Goal: Information Seeking & Learning: Understand process/instructions

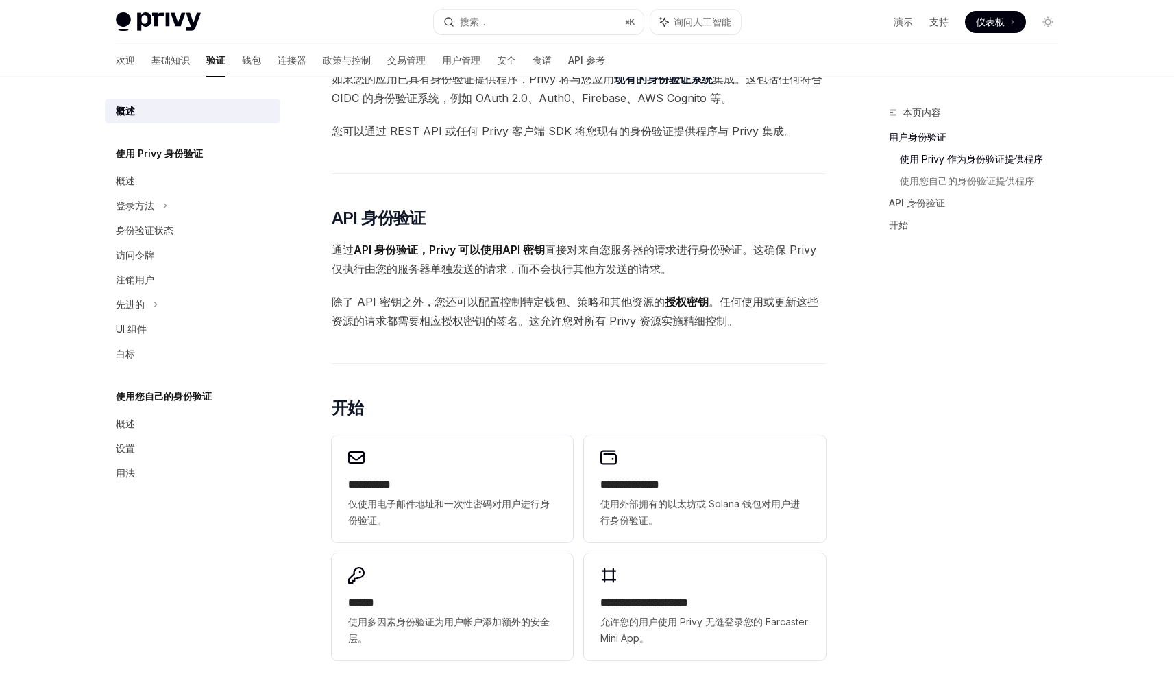
scroll to position [646, 0]
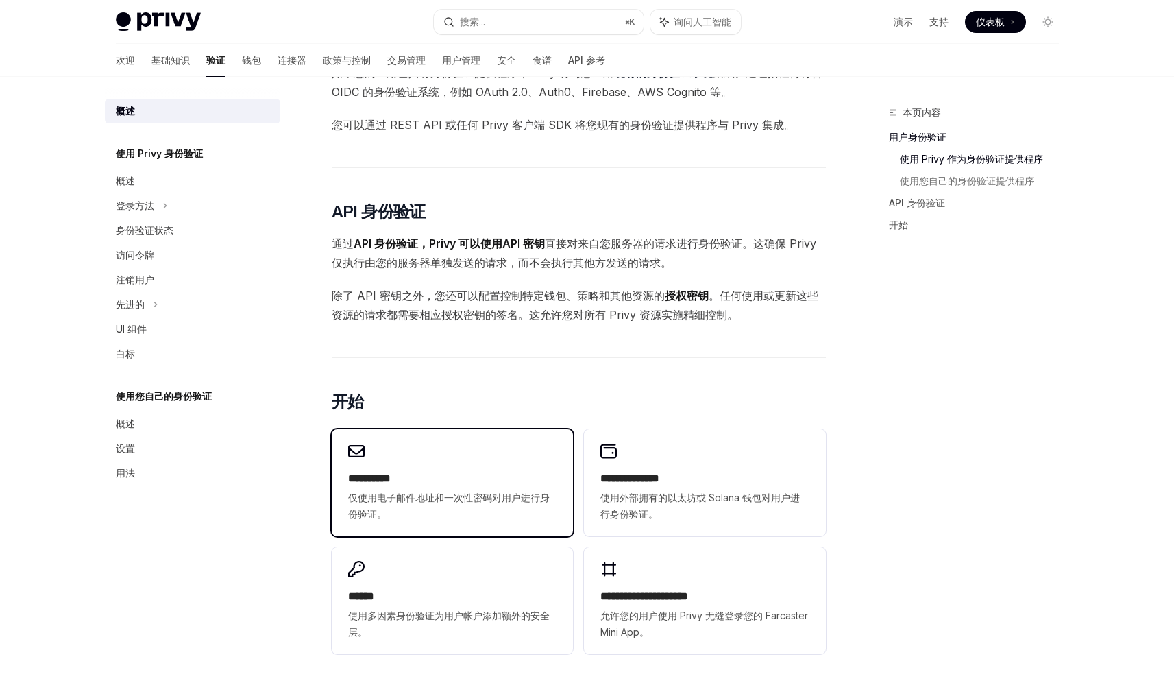
click at [464, 477] on h2 "**********" at bounding box center [452, 478] width 208 height 16
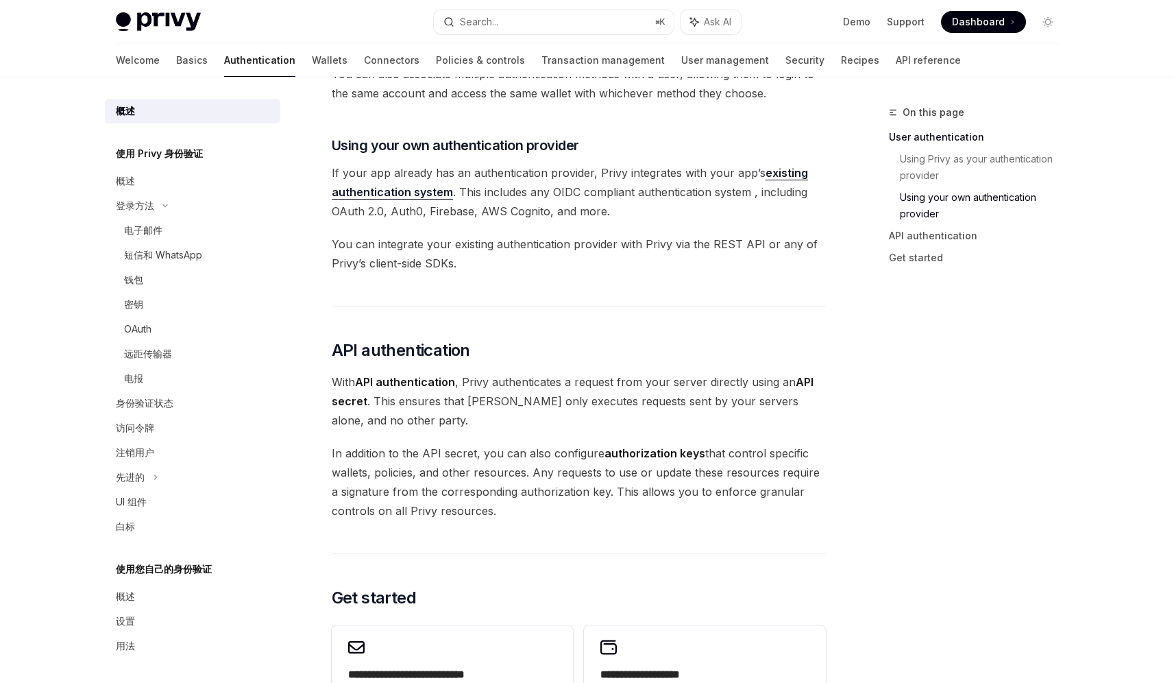
scroll to position [646, 0]
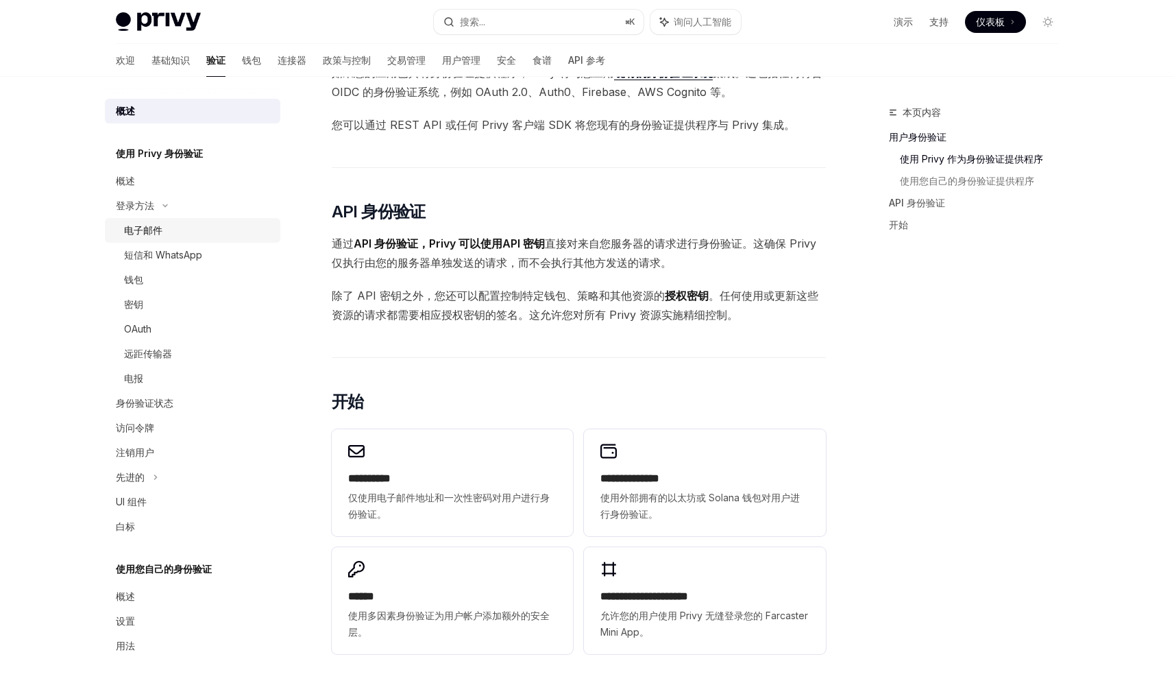
click at [215, 234] on div "电子邮件" at bounding box center [198, 230] width 148 height 16
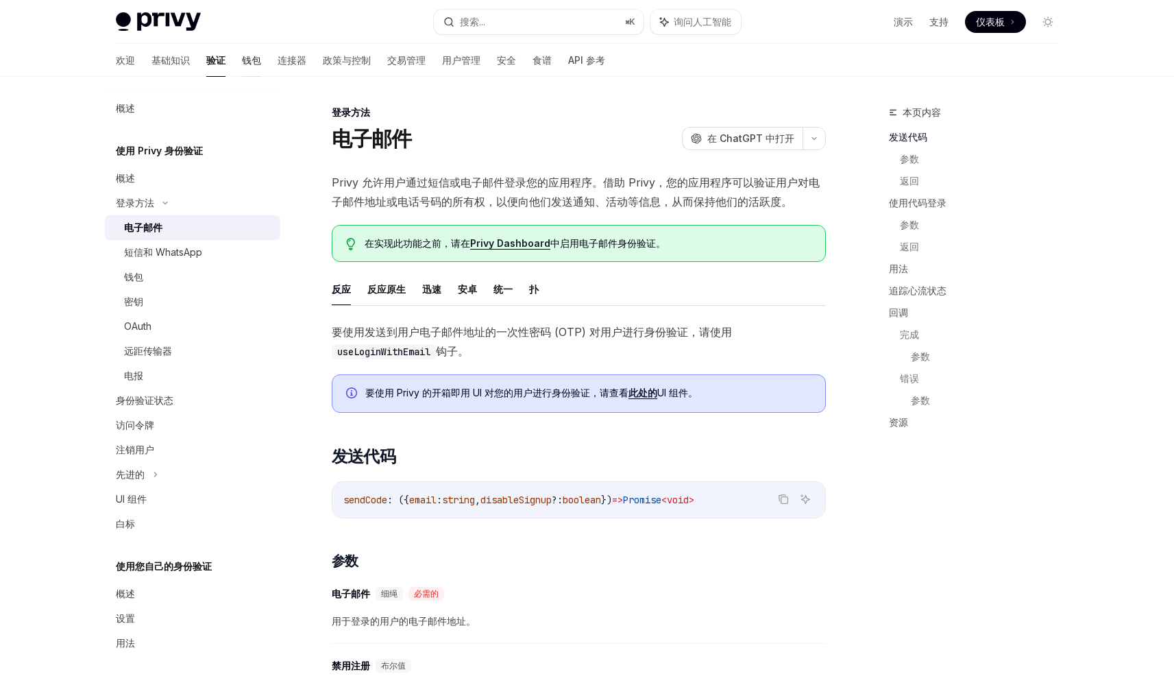
click at [242, 63] on font "钱包" at bounding box center [251, 60] width 19 height 12
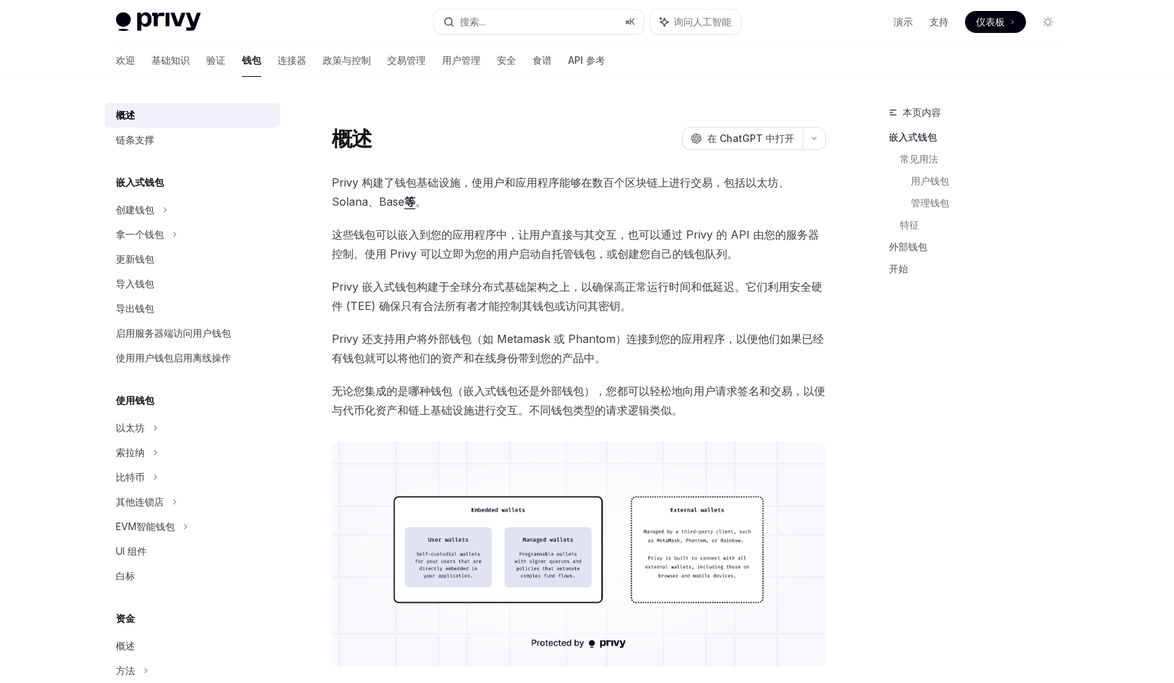
click at [525, 108] on div at bounding box center [579, 113] width 494 height 14
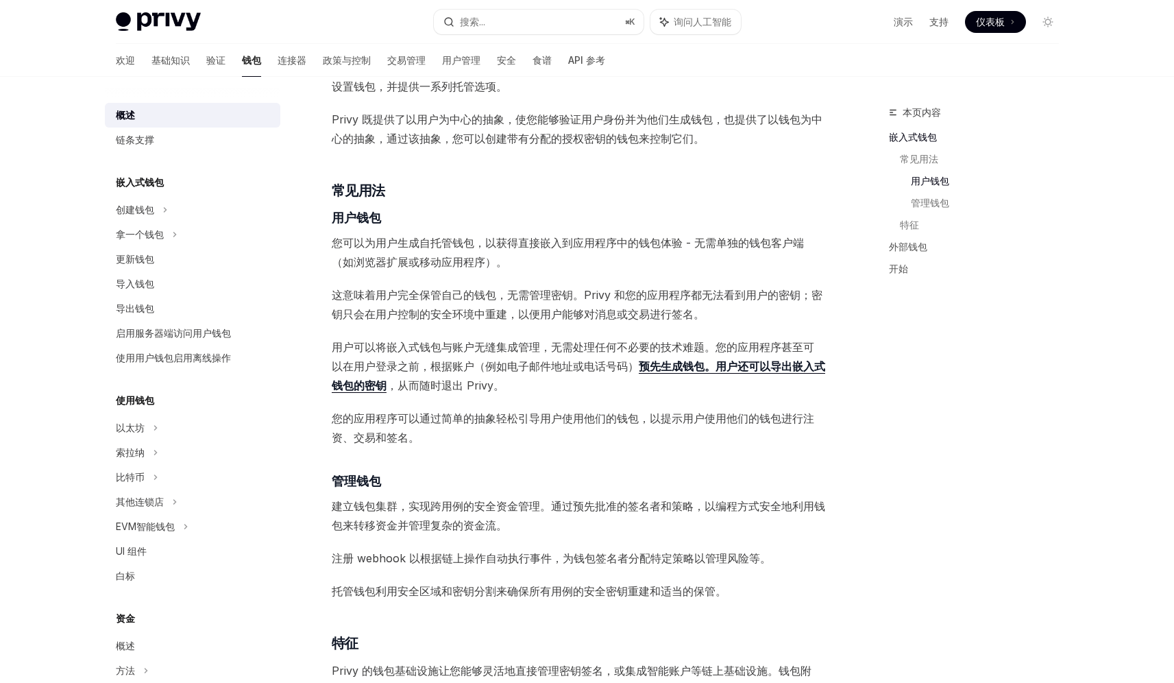
scroll to position [725, 0]
click at [221, 216] on div "创建钱包" at bounding box center [192, 209] width 175 height 25
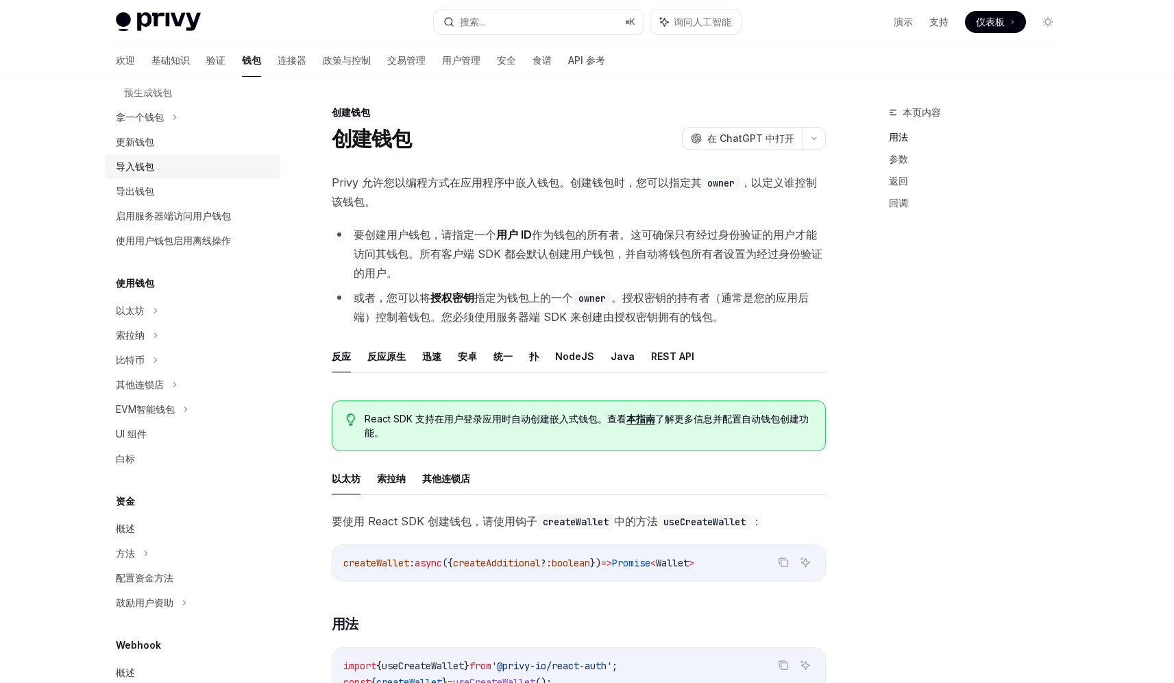
scroll to position [178, 0]
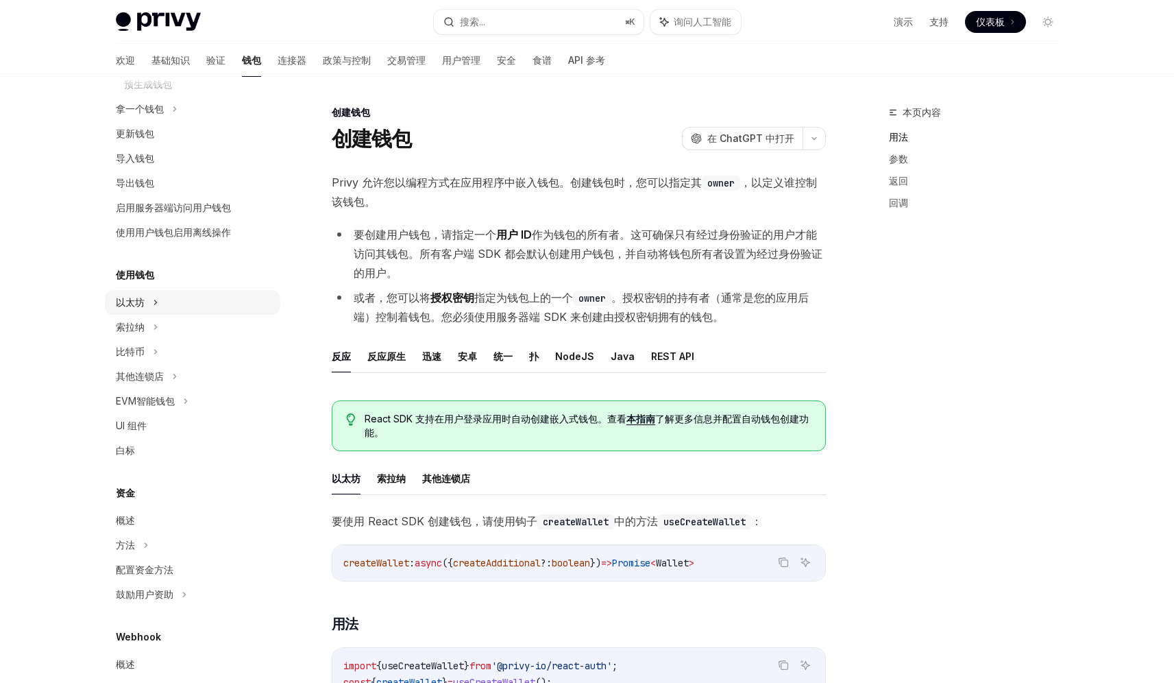
click at [202, 47] on div "以太坊" at bounding box center [192, 35] width 175 height 25
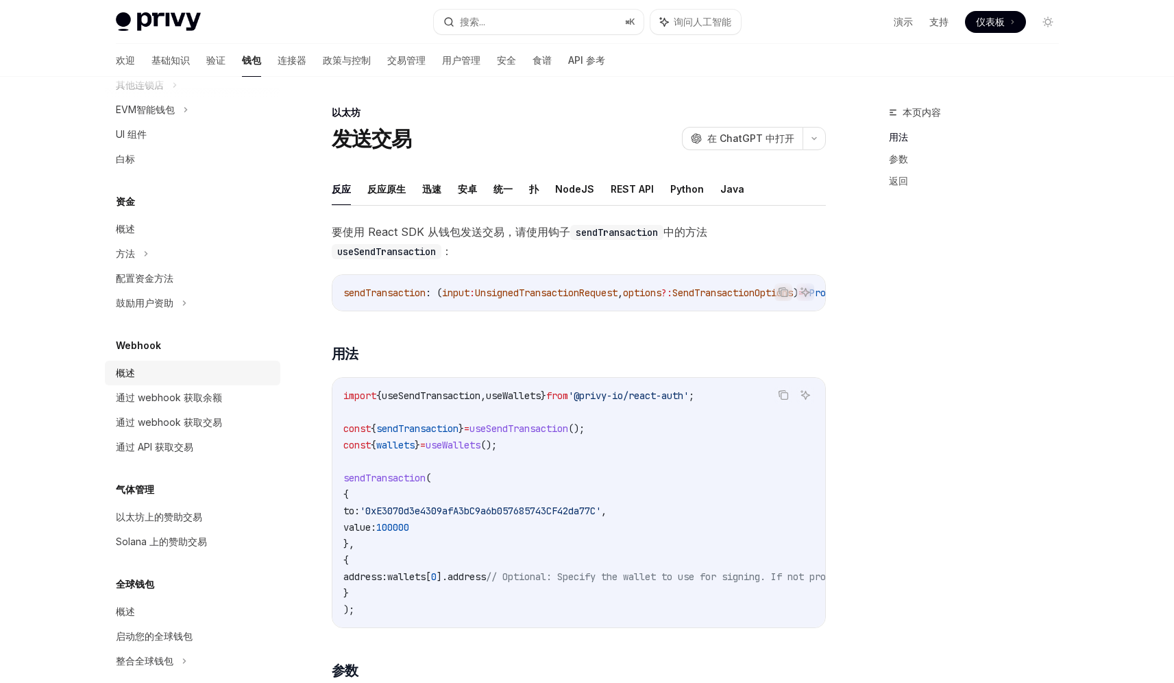
scroll to position [709, 0]
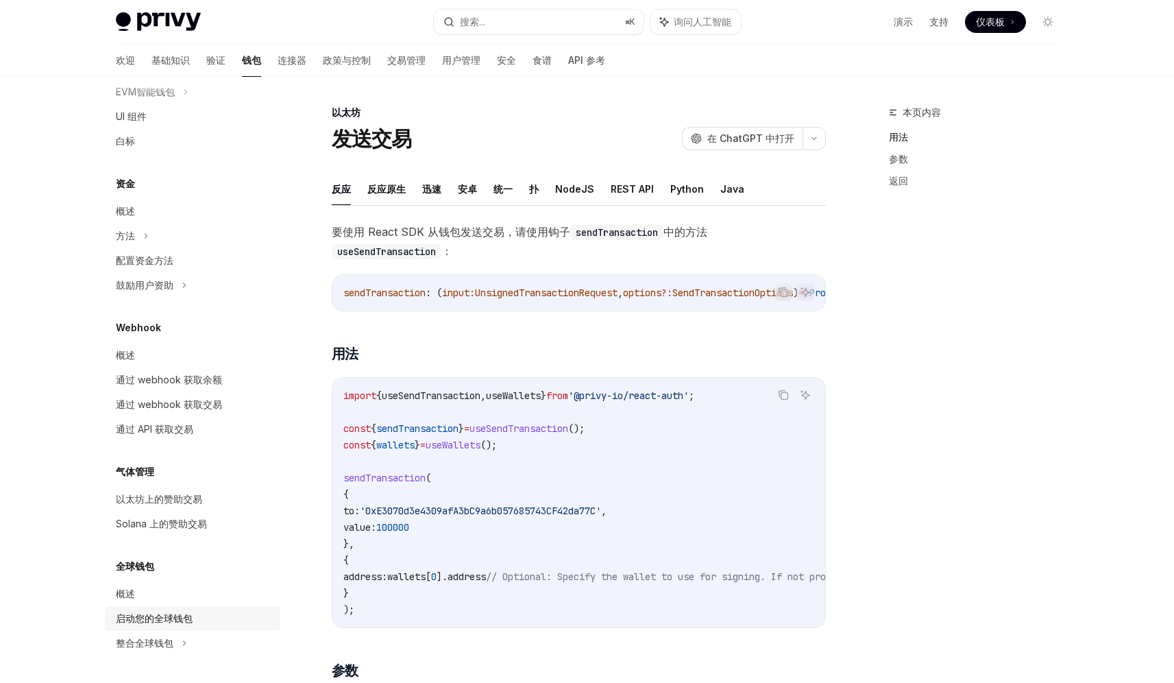
click at [203, 619] on div "启动您的全球钱包" at bounding box center [194, 618] width 156 height 16
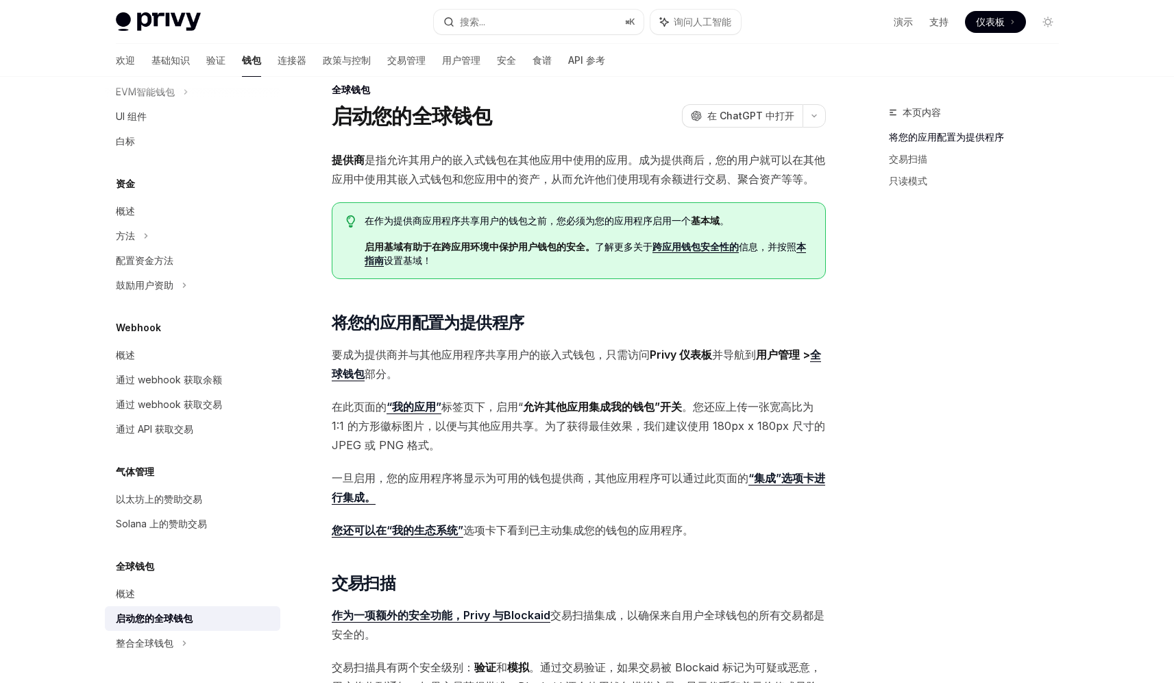
scroll to position [36, 0]
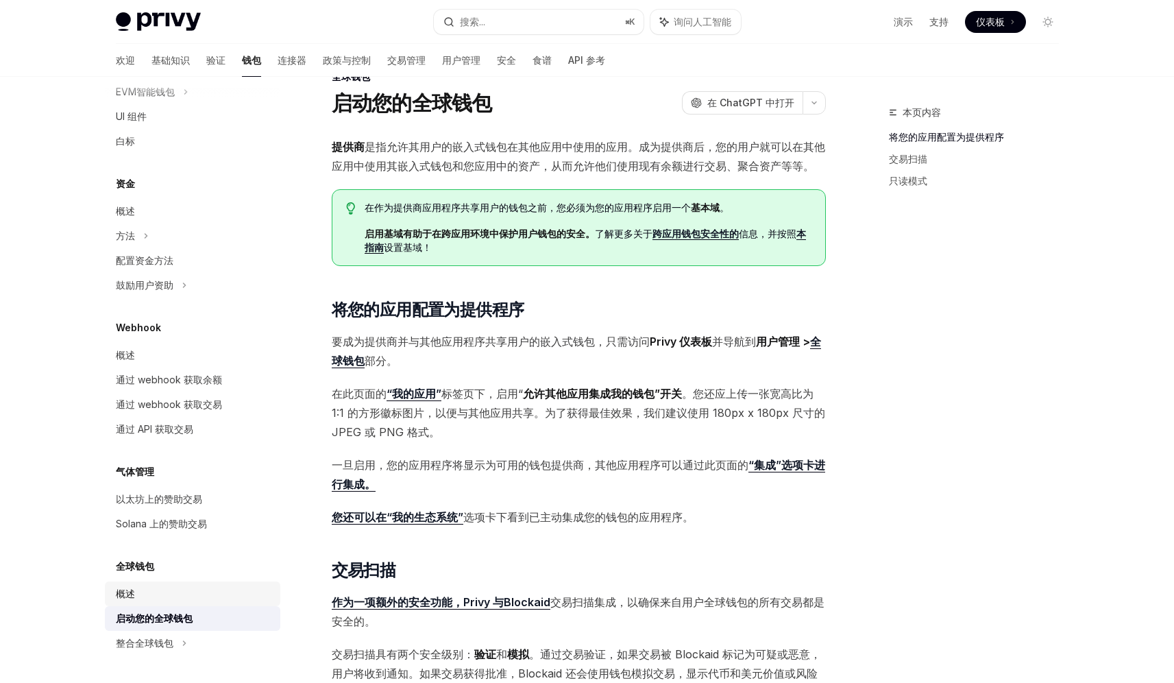
click at [178, 587] on div "概述" at bounding box center [194, 593] width 156 height 16
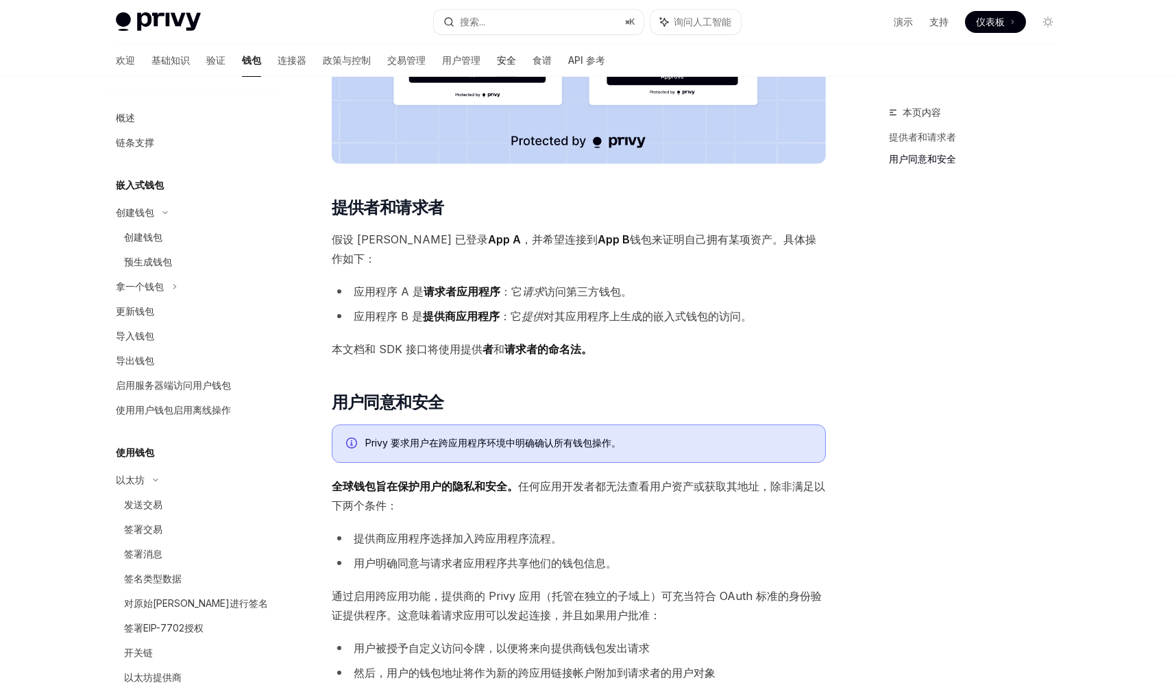
click at [497, 58] on font "安全" at bounding box center [506, 60] width 19 height 12
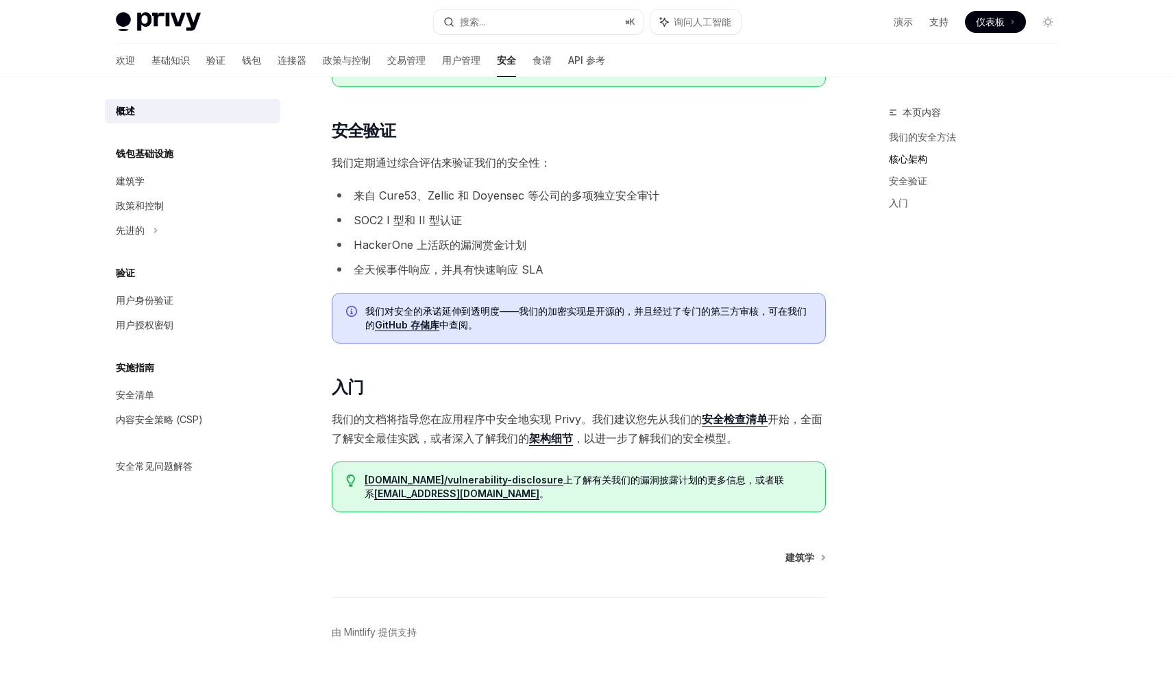
scroll to position [694, 0]
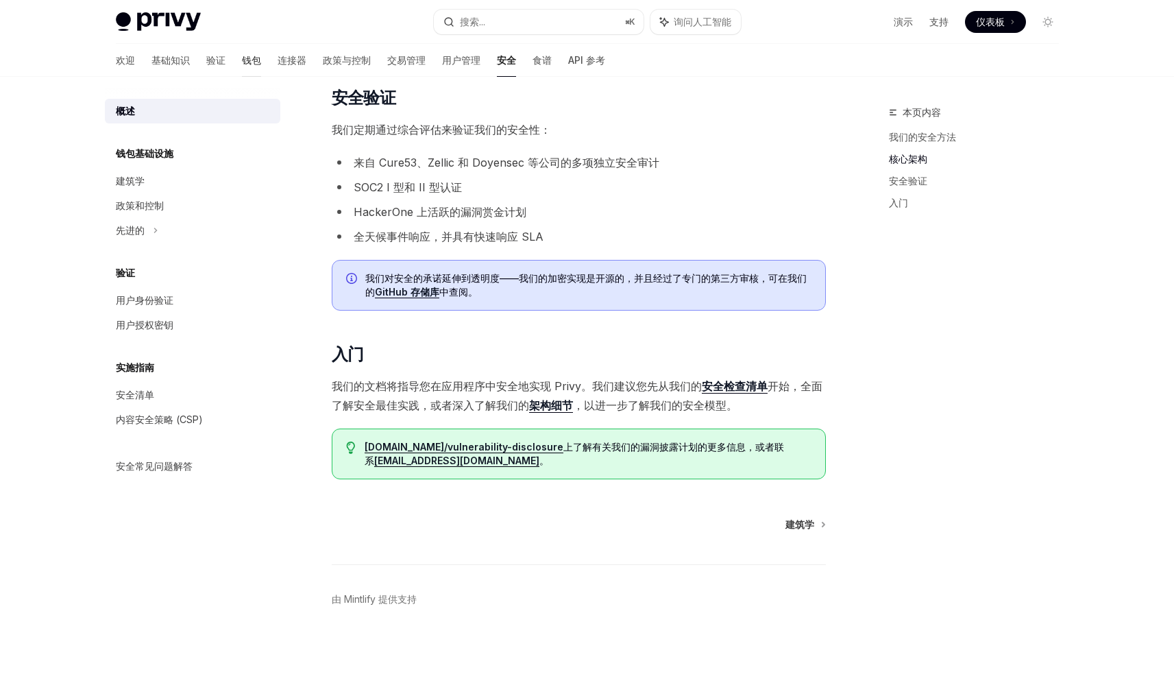
click at [242, 62] on font "钱包" at bounding box center [251, 60] width 19 height 12
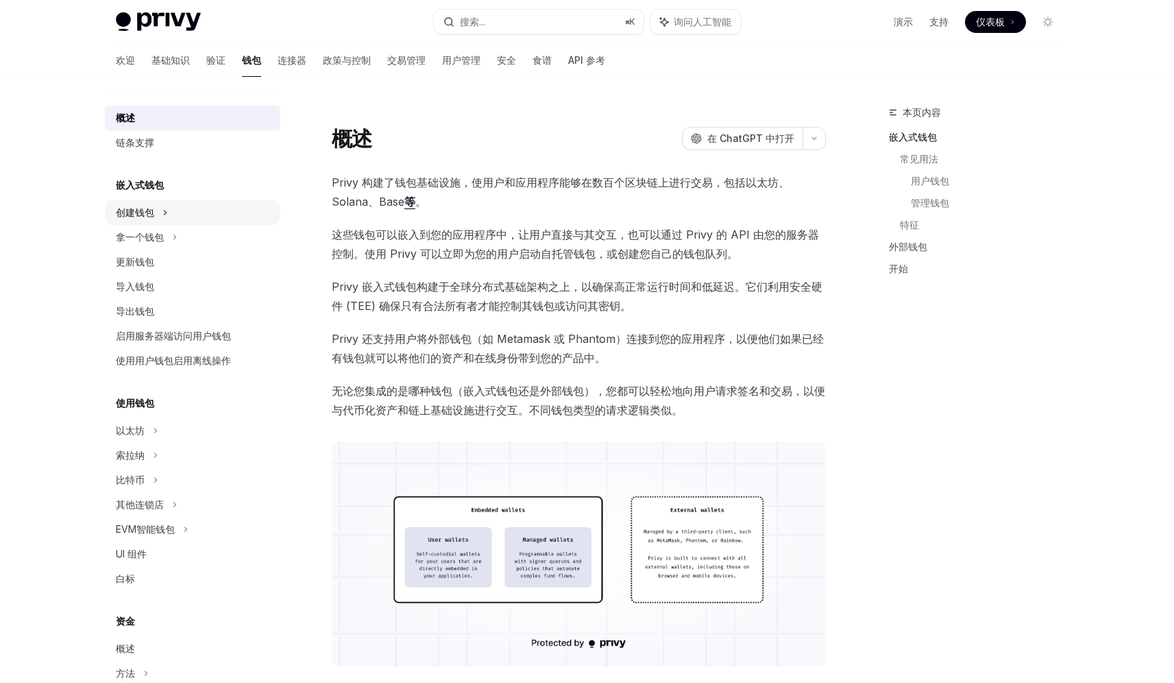
click at [223, 224] on div "创建钱包" at bounding box center [192, 212] width 175 height 25
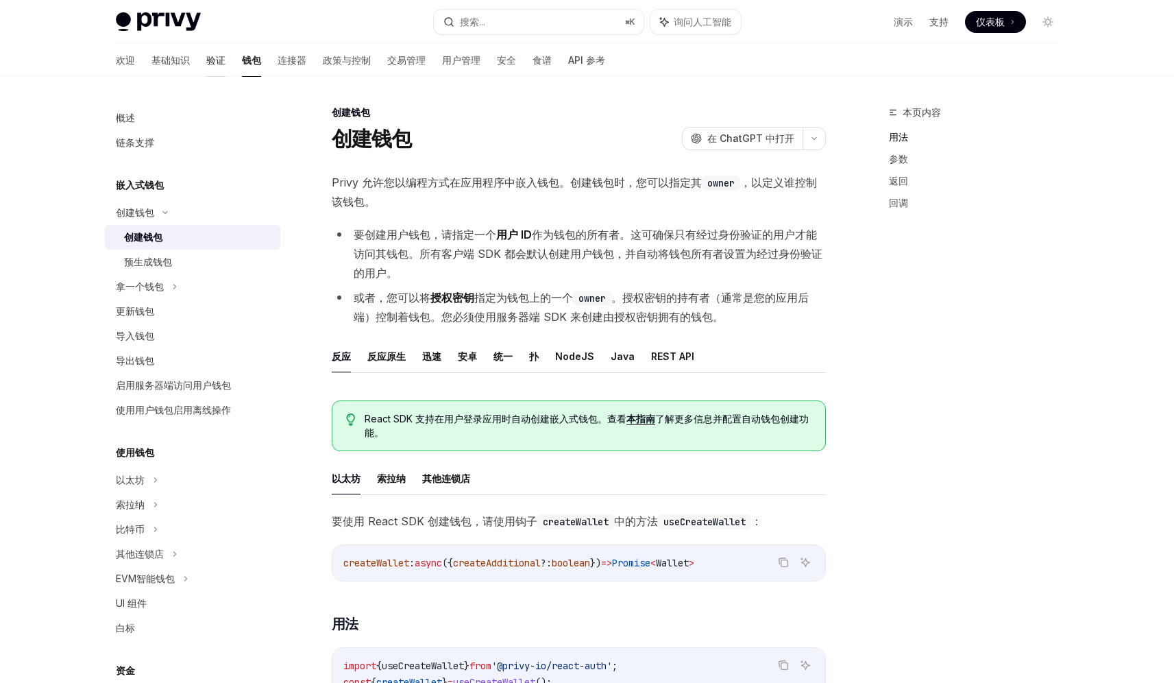
click at [206, 60] on font "验证" at bounding box center [215, 60] width 19 height 12
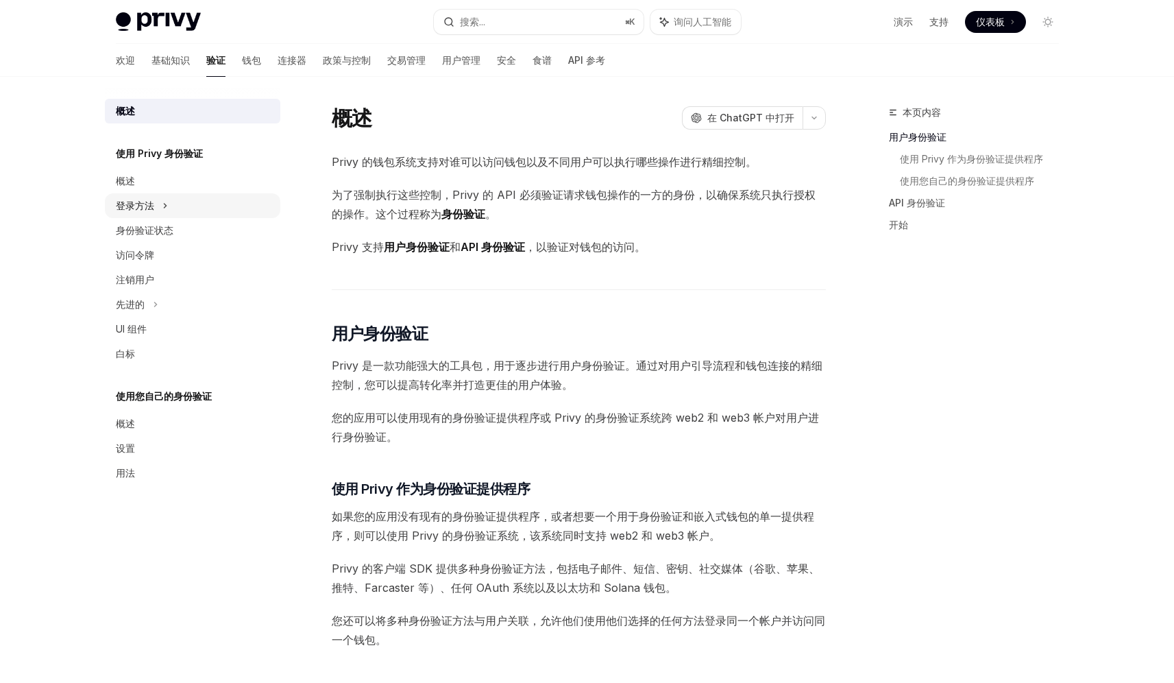
click at [187, 206] on div "登录方法" at bounding box center [192, 205] width 175 height 25
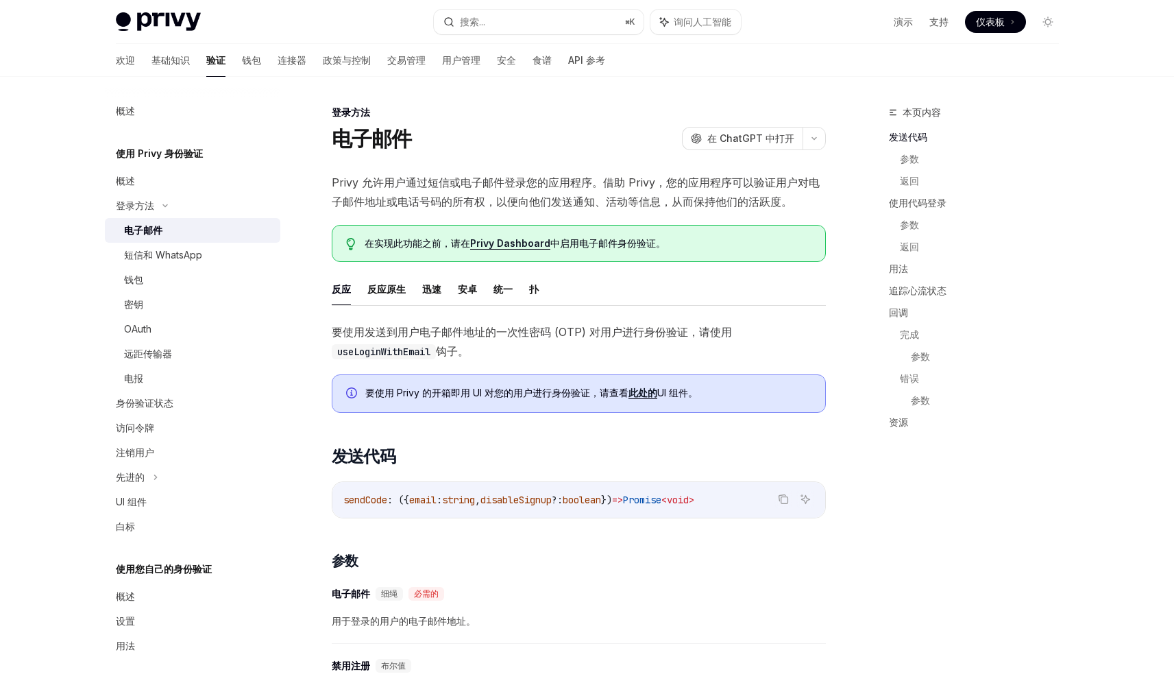
click at [182, 240] on link "电子邮件" at bounding box center [192, 230] width 175 height 25
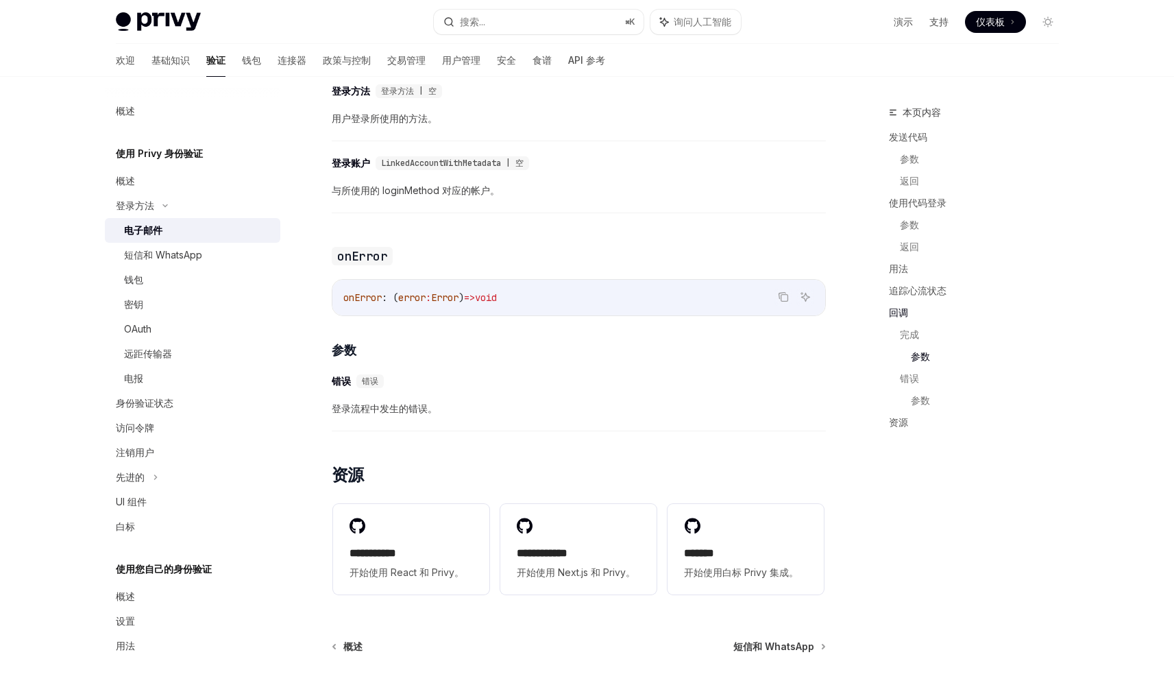
scroll to position [2593, 0]
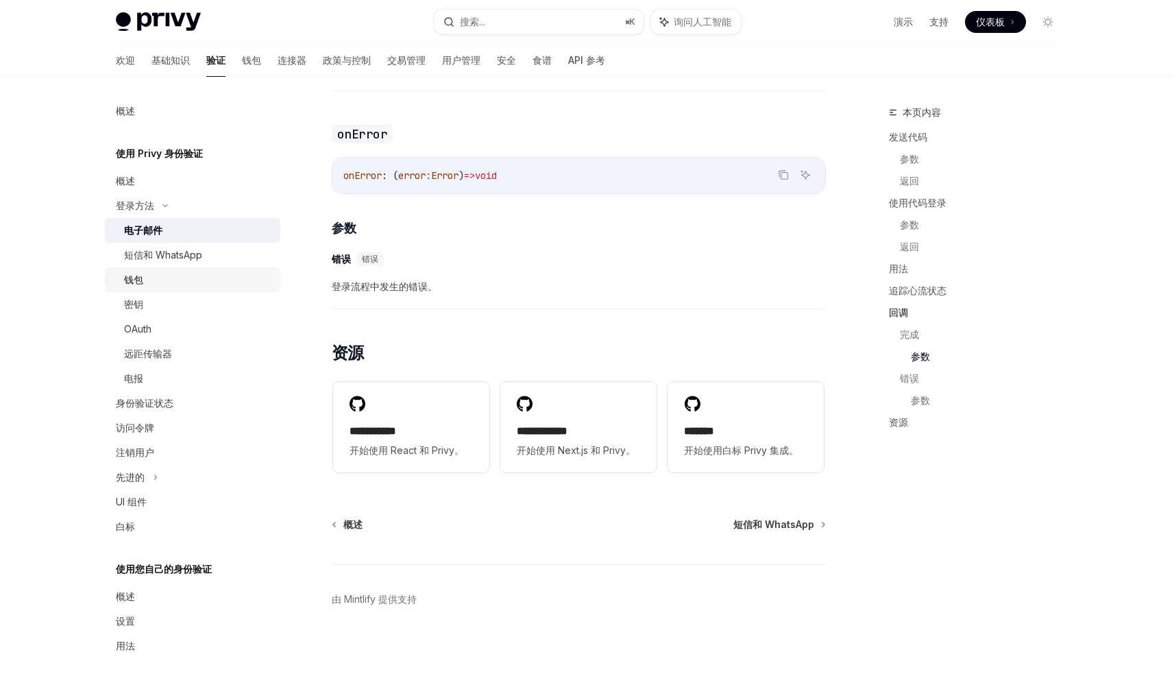
click at [183, 282] on div "钱包" at bounding box center [198, 279] width 148 height 16
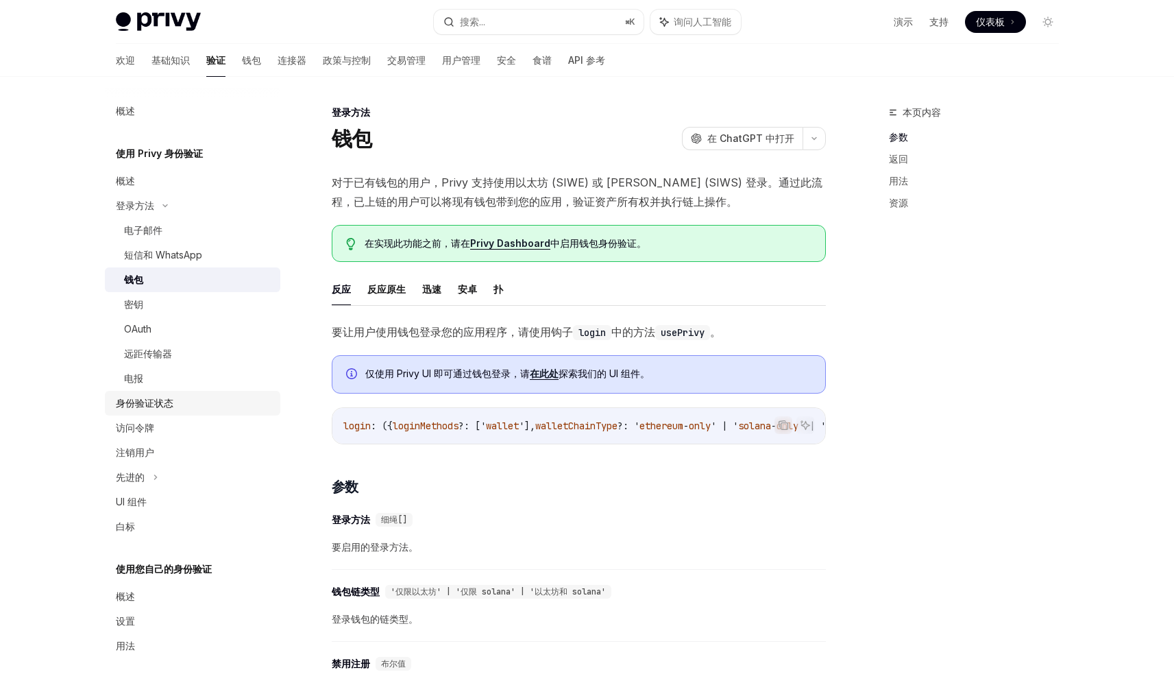
scroll to position [3, 0]
click at [154, 601] on div "概述" at bounding box center [194, 593] width 156 height 16
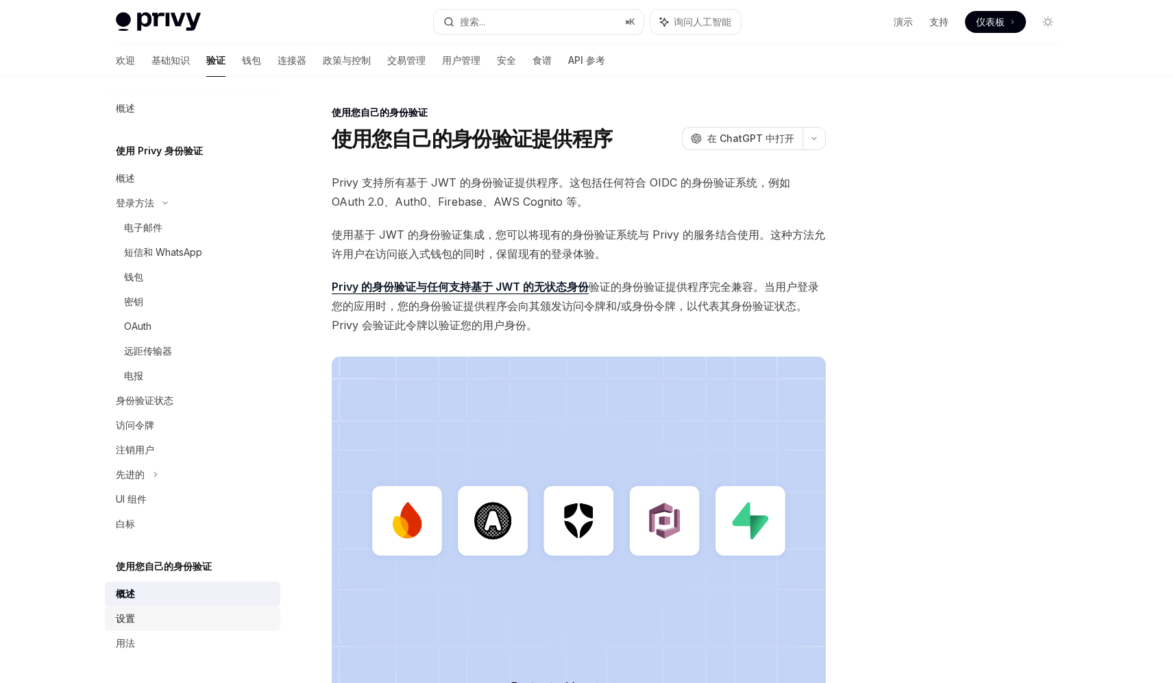
click at [155, 615] on div "设置" at bounding box center [194, 618] width 156 height 16
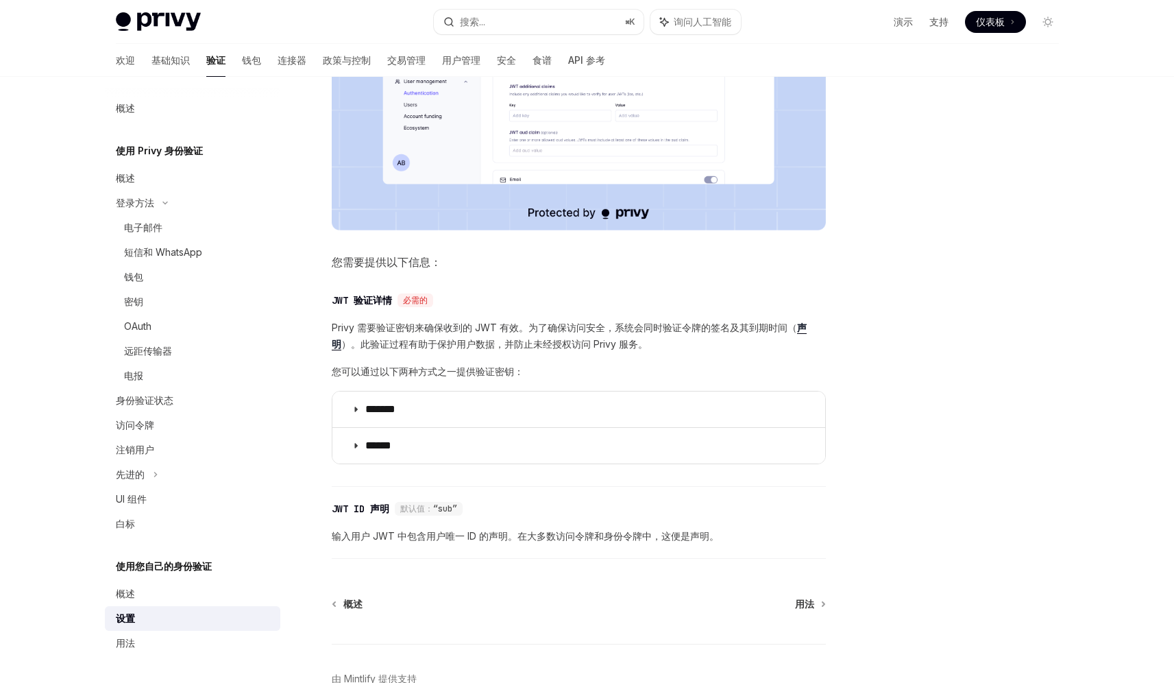
scroll to position [523, 0]
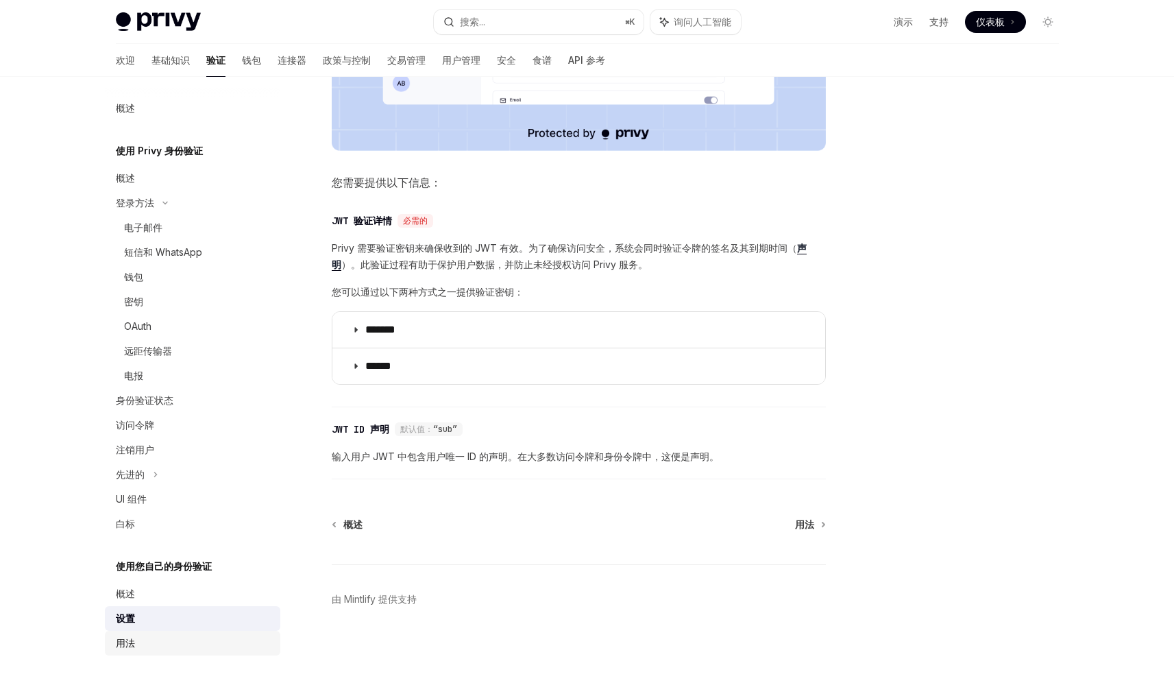
click at [137, 645] on div "用法" at bounding box center [194, 643] width 156 height 16
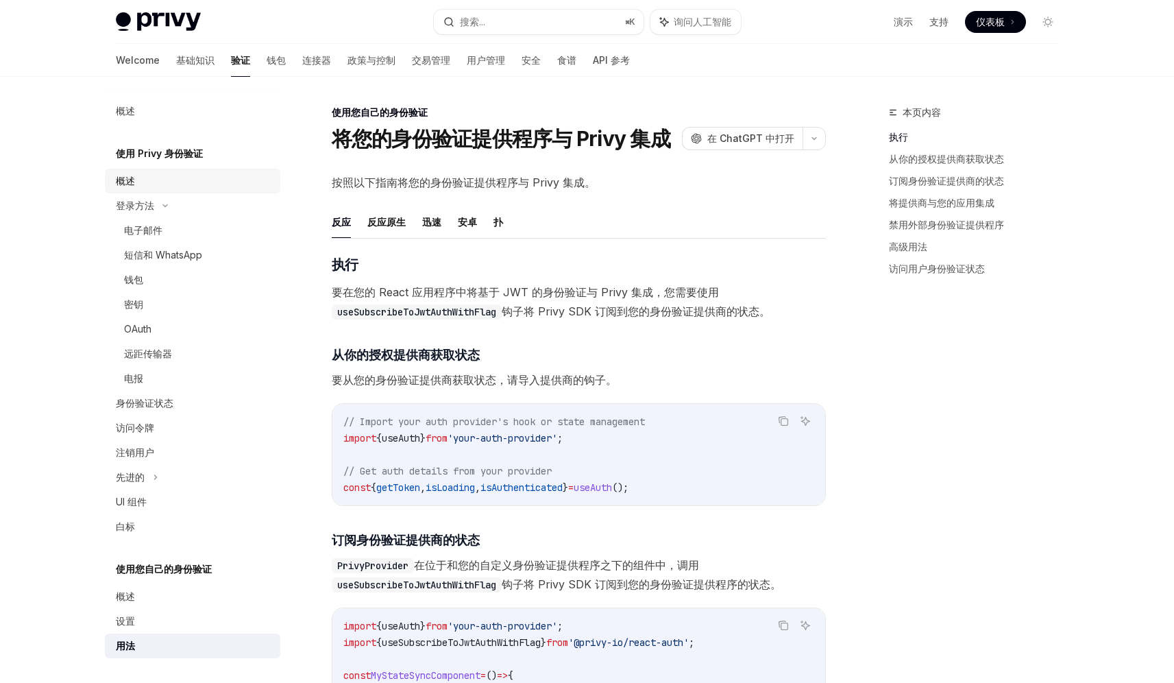
click at [192, 178] on div "概述" at bounding box center [194, 181] width 156 height 16
type textarea "*"
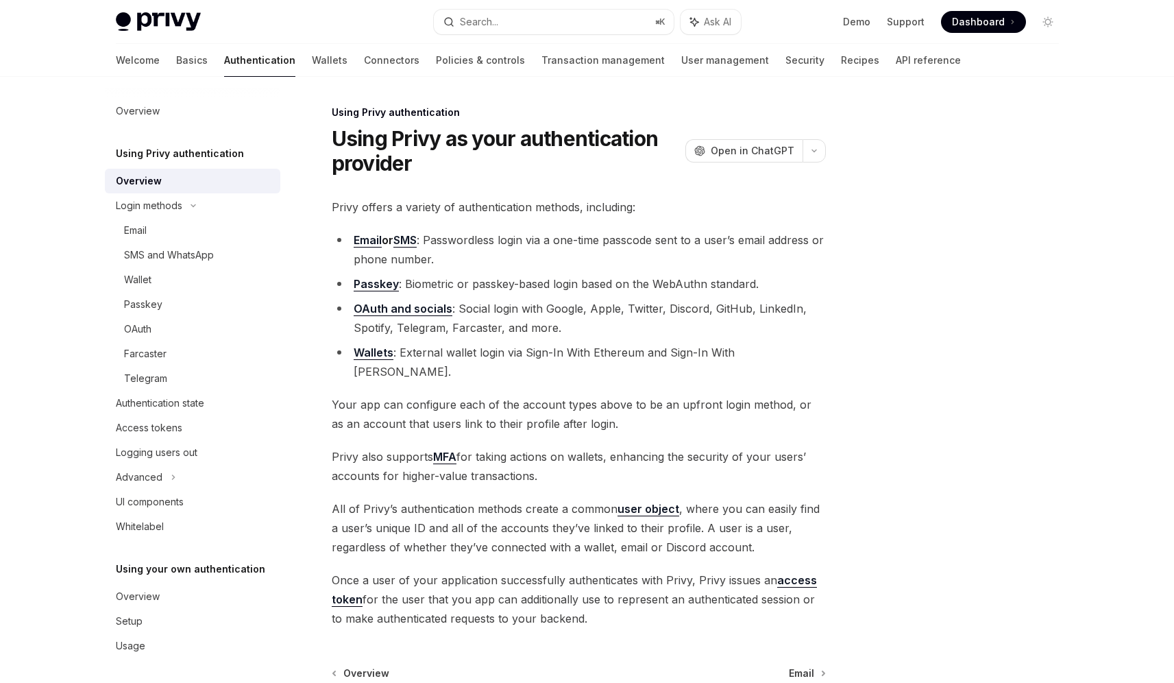
click at [951, 101] on div "Using Privy authentication Using Privy as your authentication provider OpenAI O…" at bounding box center [587, 454] width 965 height 755
click at [997, 24] on span "Dashboard" at bounding box center [978, 22] width 53 height 14
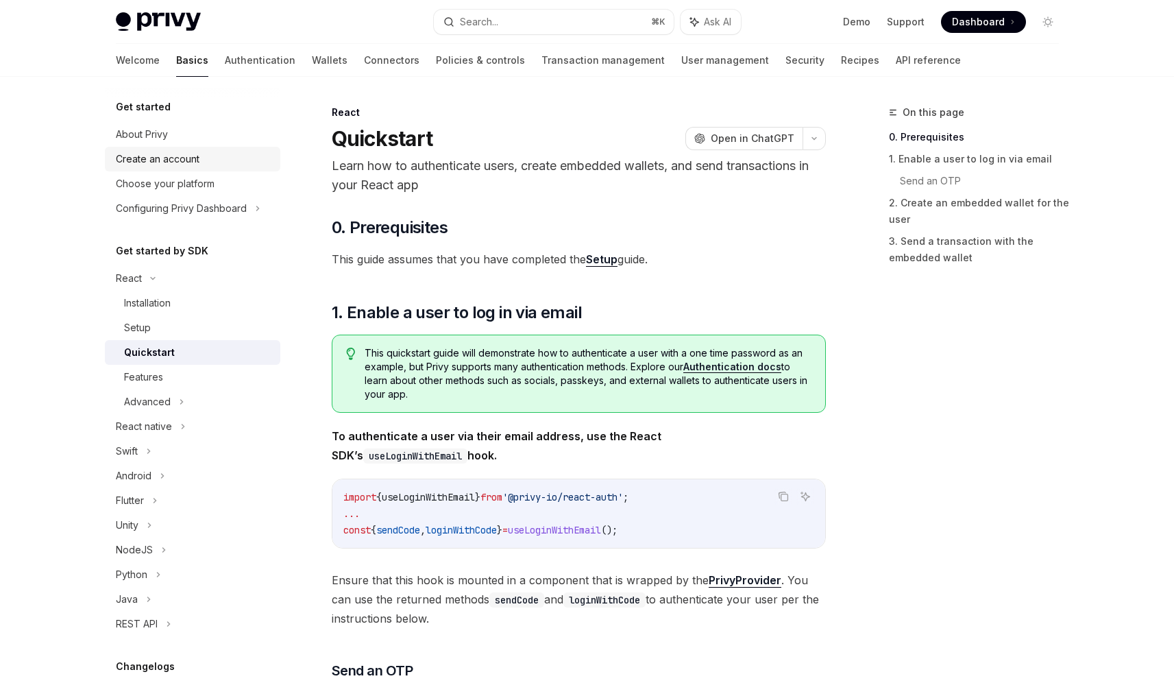
click at [185, 162] on div "Create an account" at bounding box center [158, 159] width 84 height 16
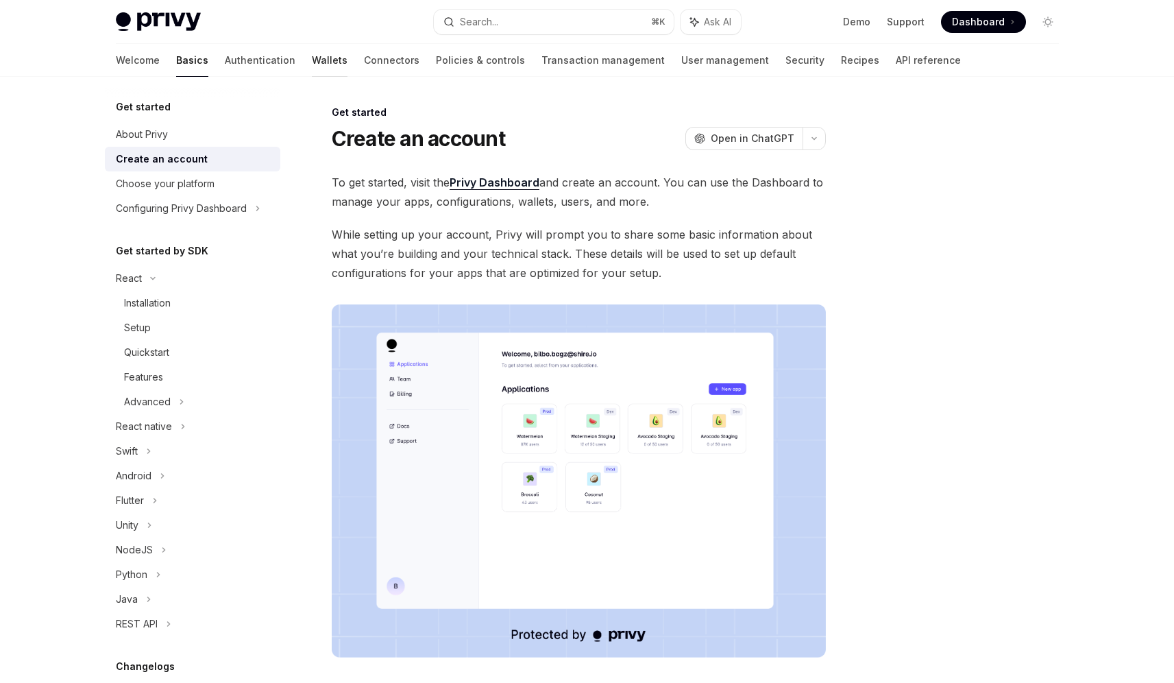
click at [312, 62] on link "Wallets" at bounding box center [330, 60] width 36 height 33
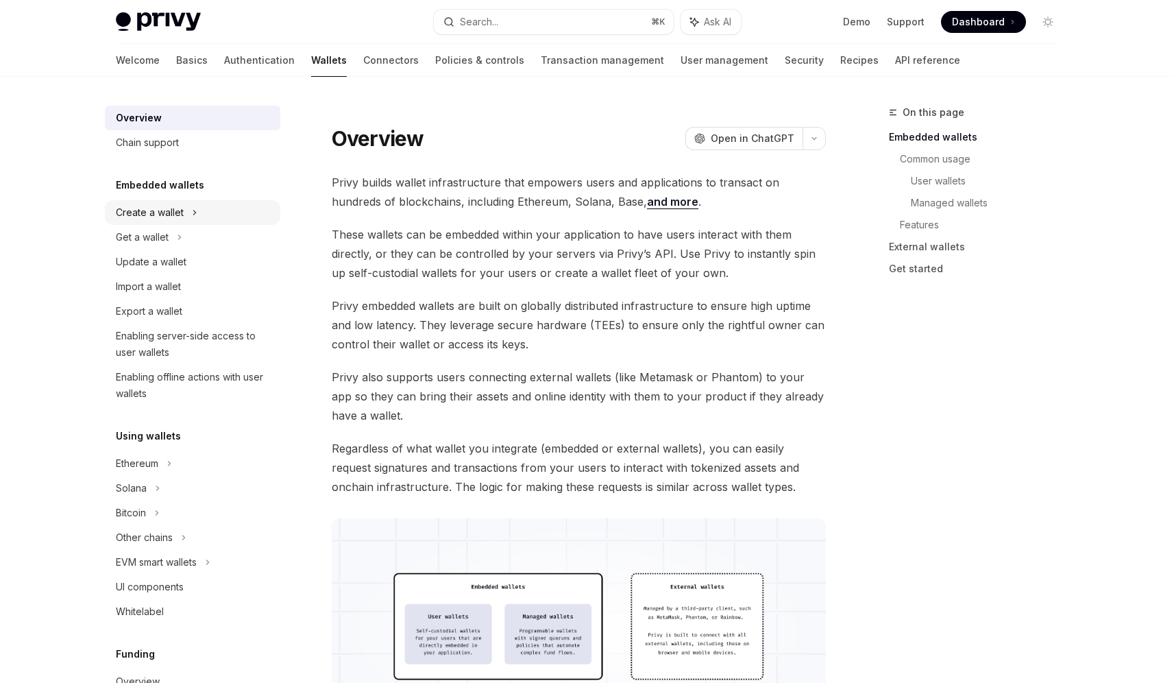
click at [213, 215] on div "Create a wallet" at bounding box center [192, 212] width 175 height 25
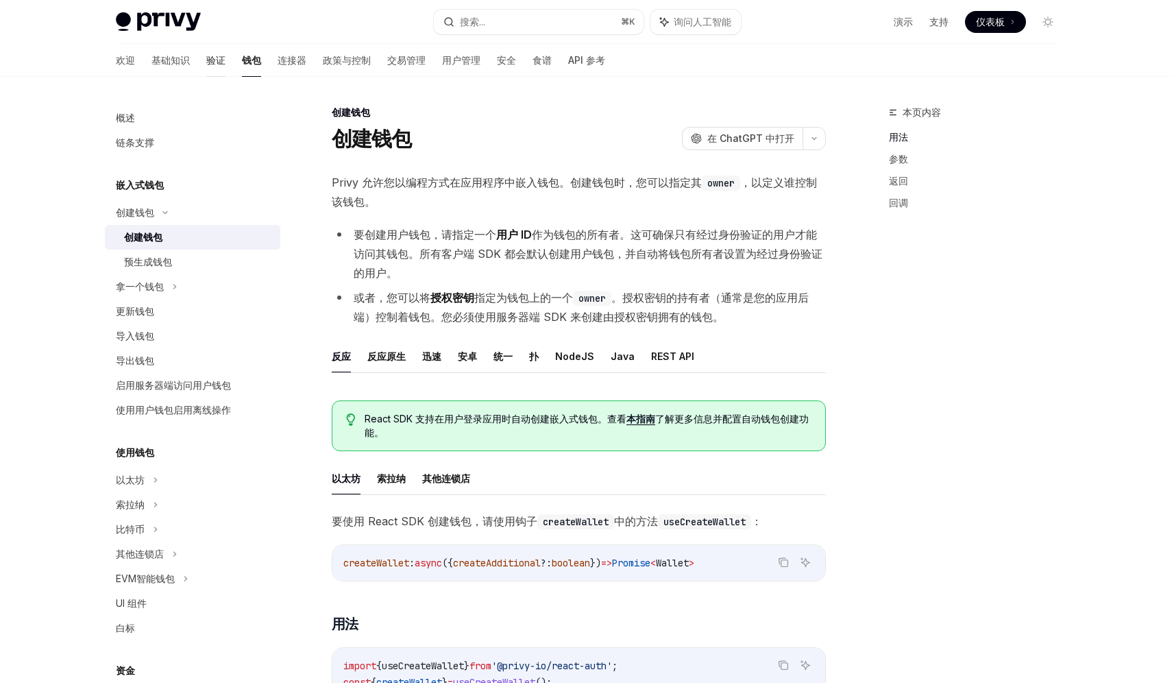
click at [206, 68] on link "验证" at bounding box center [215, 60] width 19 height 33
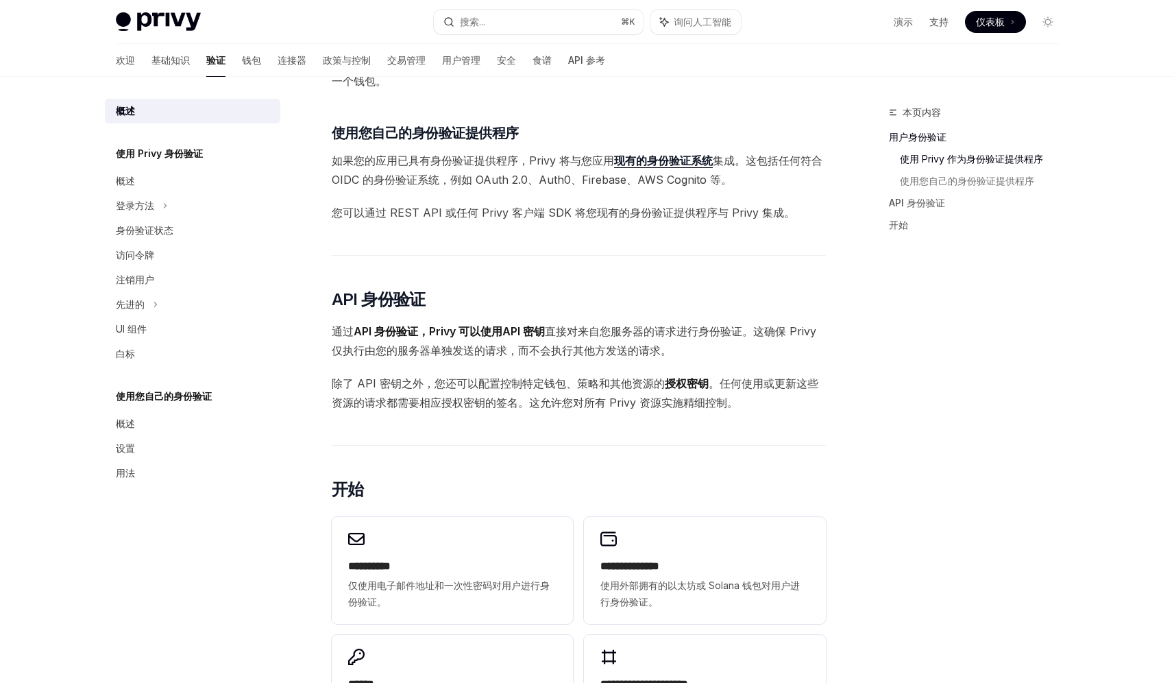
scroll to position [559, 0]
click at [197, 208] on div "登录方法" at bounding box center [192, 205] width 175 height 25
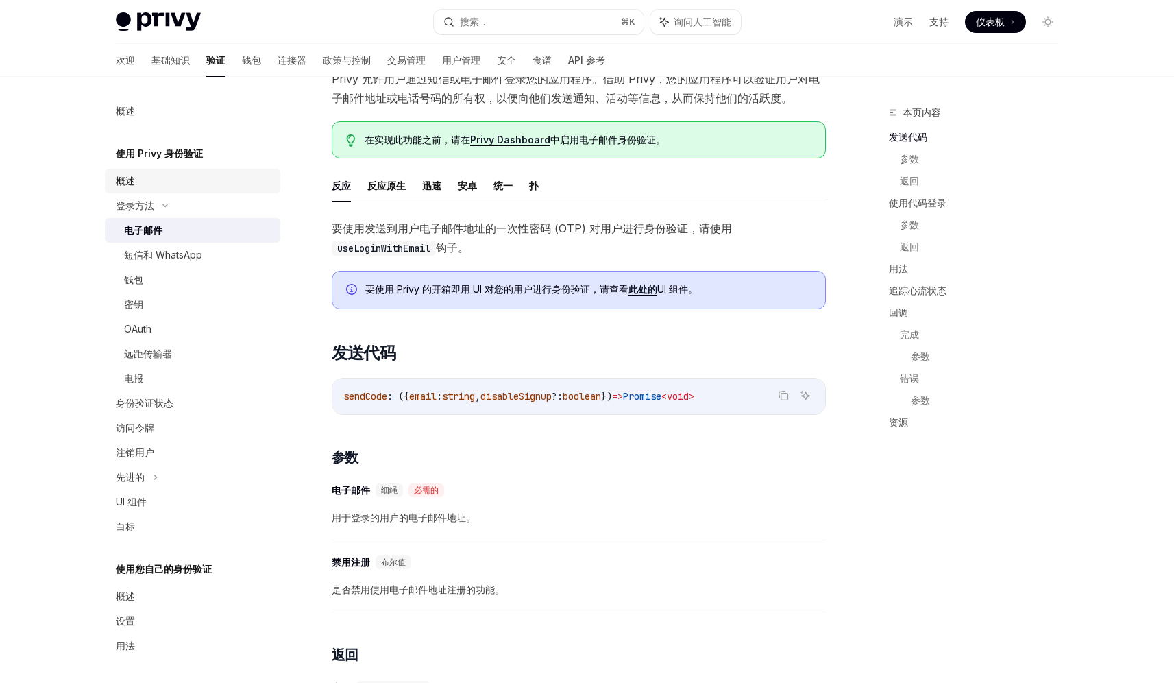
click at [174, 182] on div "概述" at bounding box center [194, 181] width 156 height 16
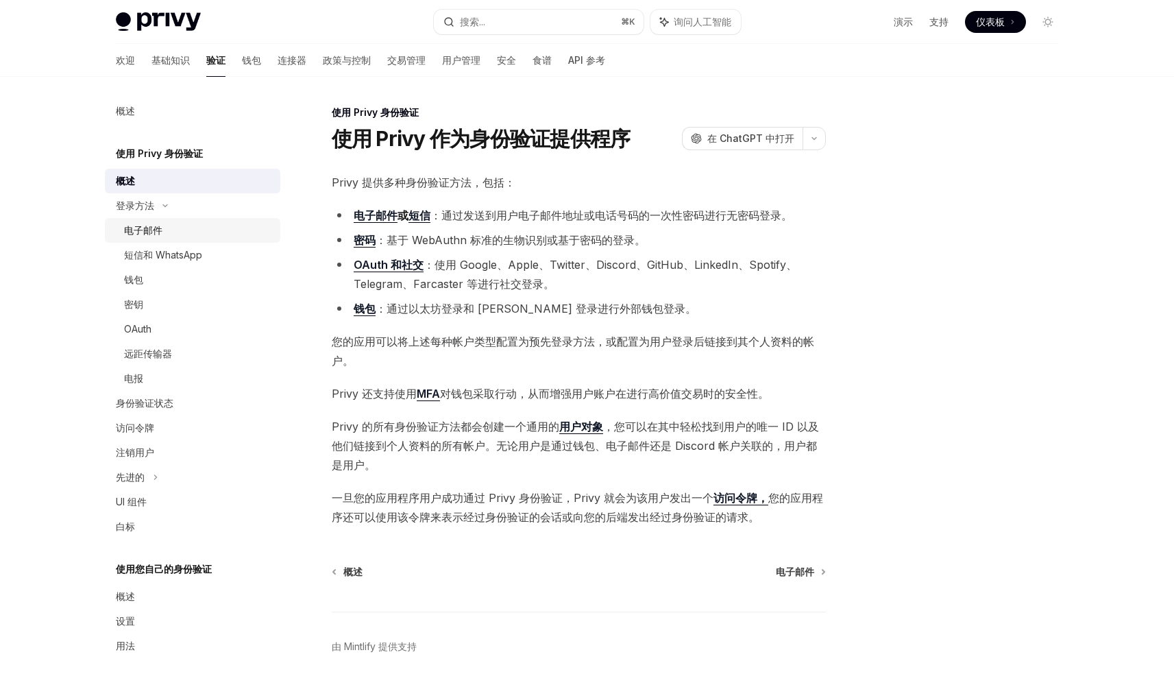
click at [221, 236] on div "电子邮件" at bounding box center [198, 230] width 148 height 16
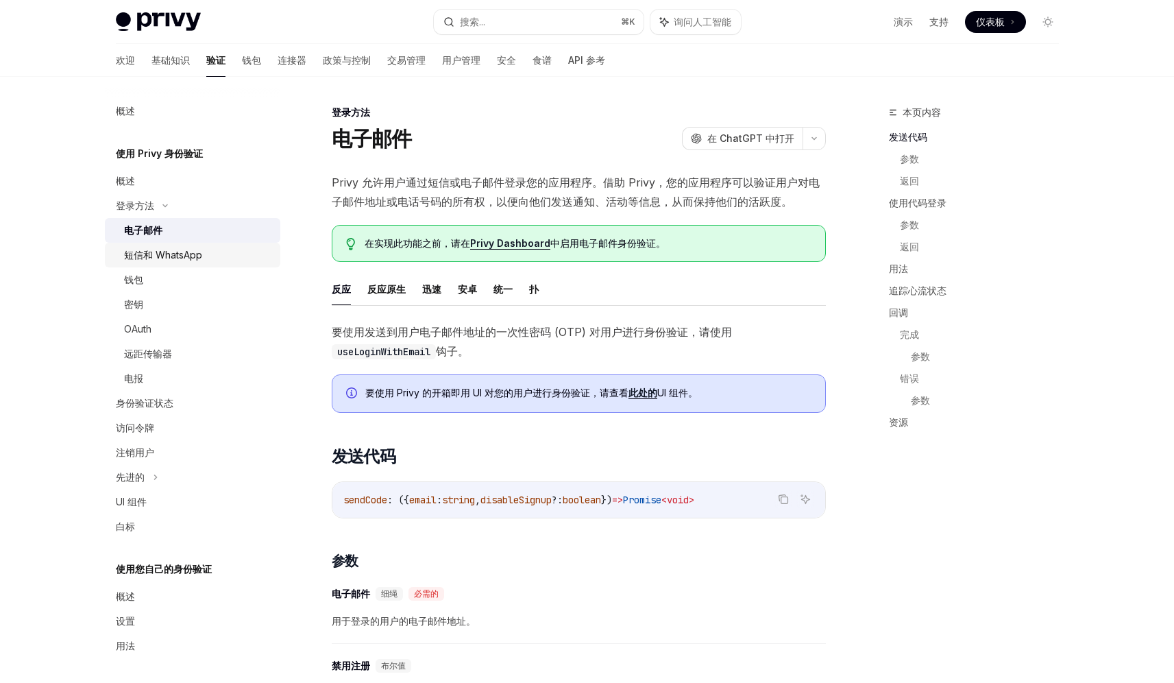
click at [204, 257] on div "短信和 WhatsApp" at bounding box center [198, 255] width 148 height 16
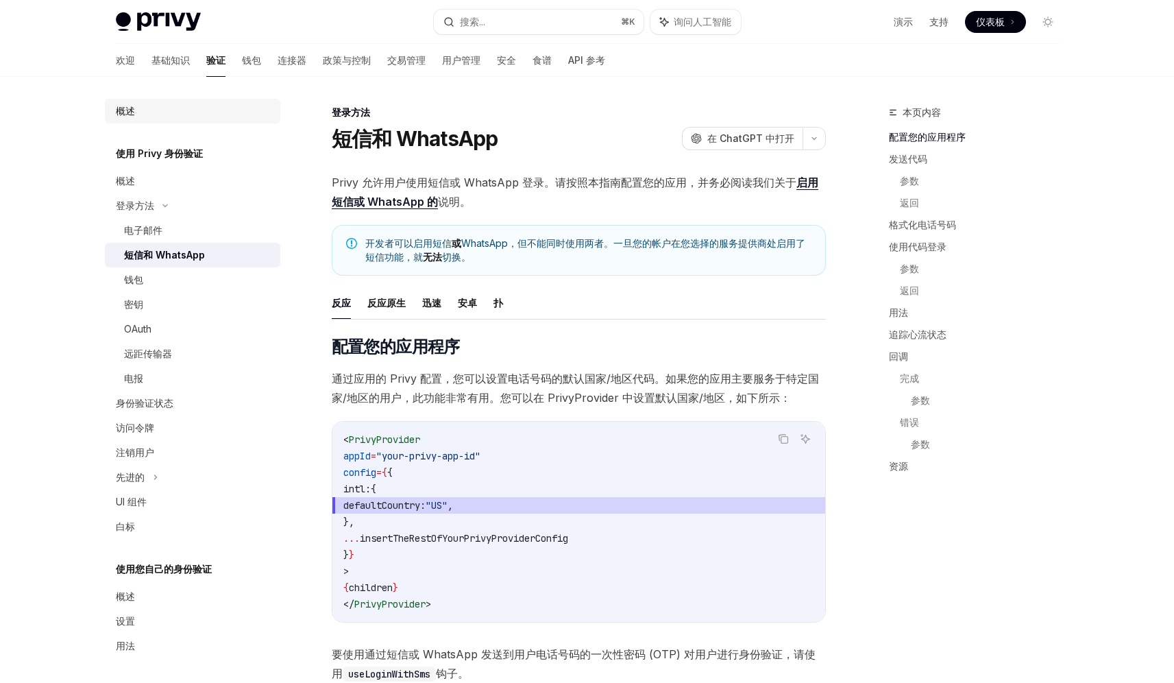
click at [202, 119] on link "概述" at bounding box center [192, 111] width 175 height 25
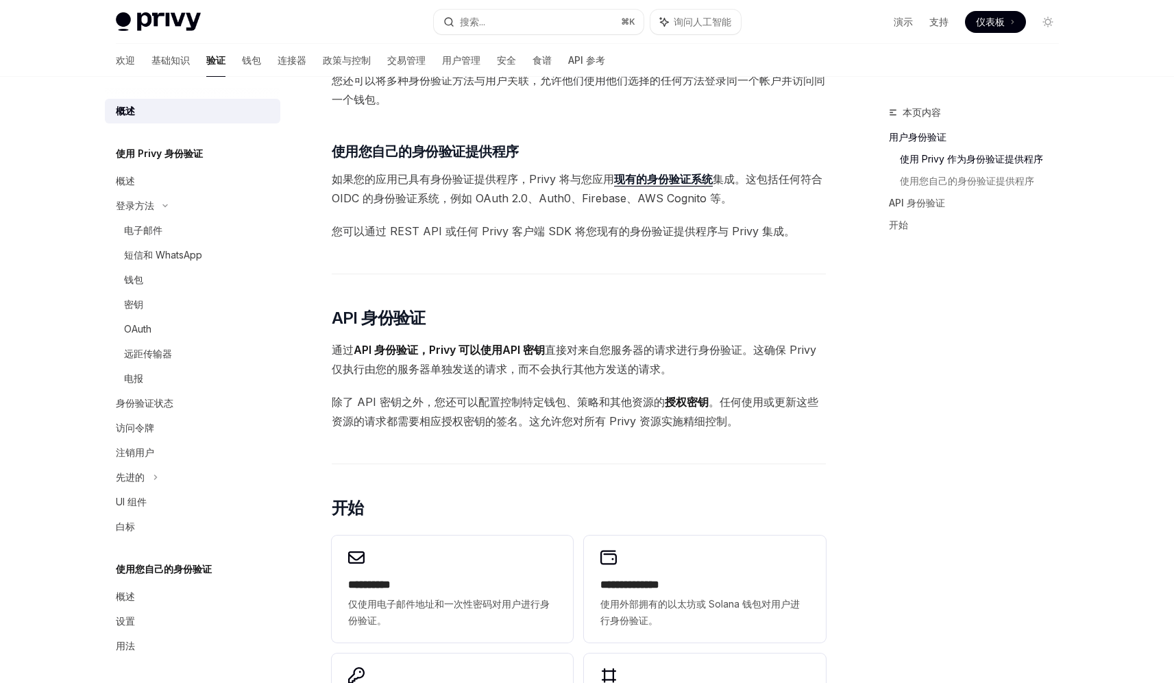
scroll to position [541, 0]
click at [189, 402] on div "身份验证状态" at bounding box center [194, 403] width 156 height 16
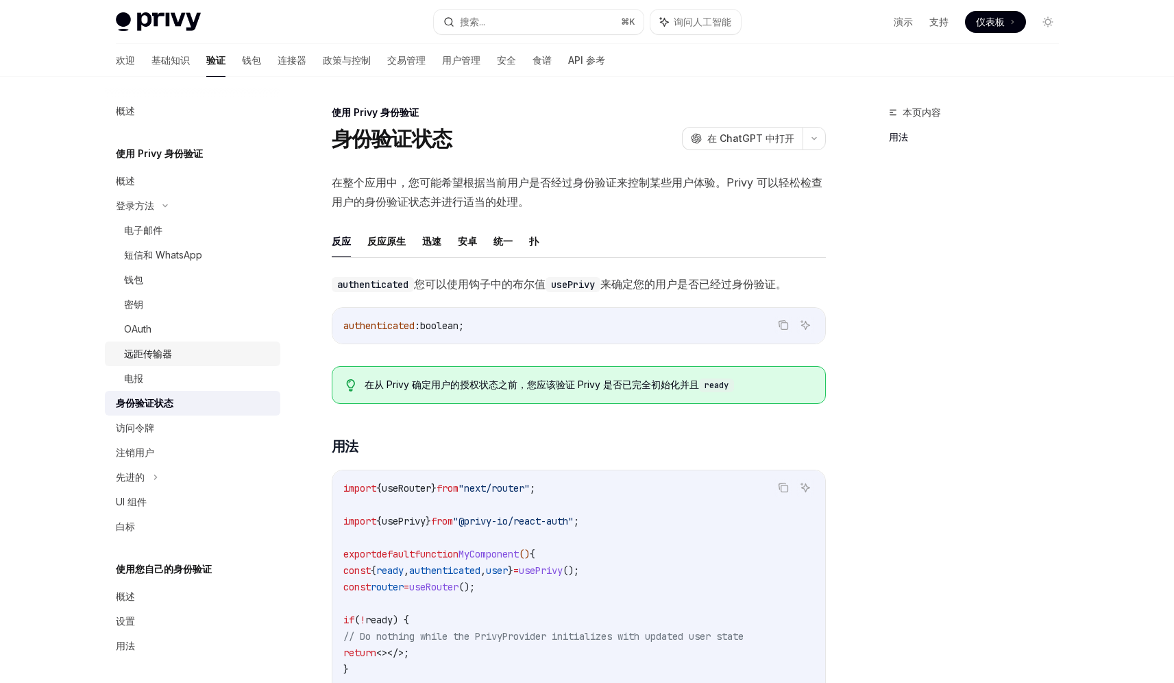
scroll to position [3, 0]
click at [178, 430] on div "访问令牌" at bounding box center [194, 425] width 156 height 16
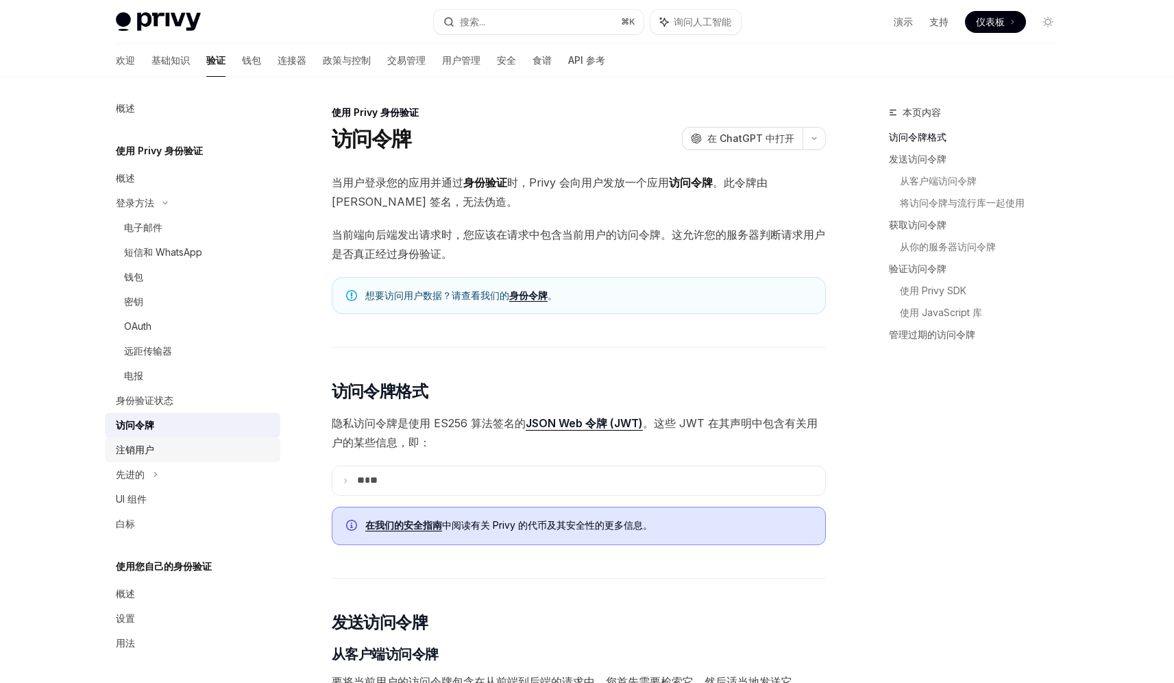
click at [172, 447] on div "注销用户" at bounding box center [194, 449] width 156 height 16
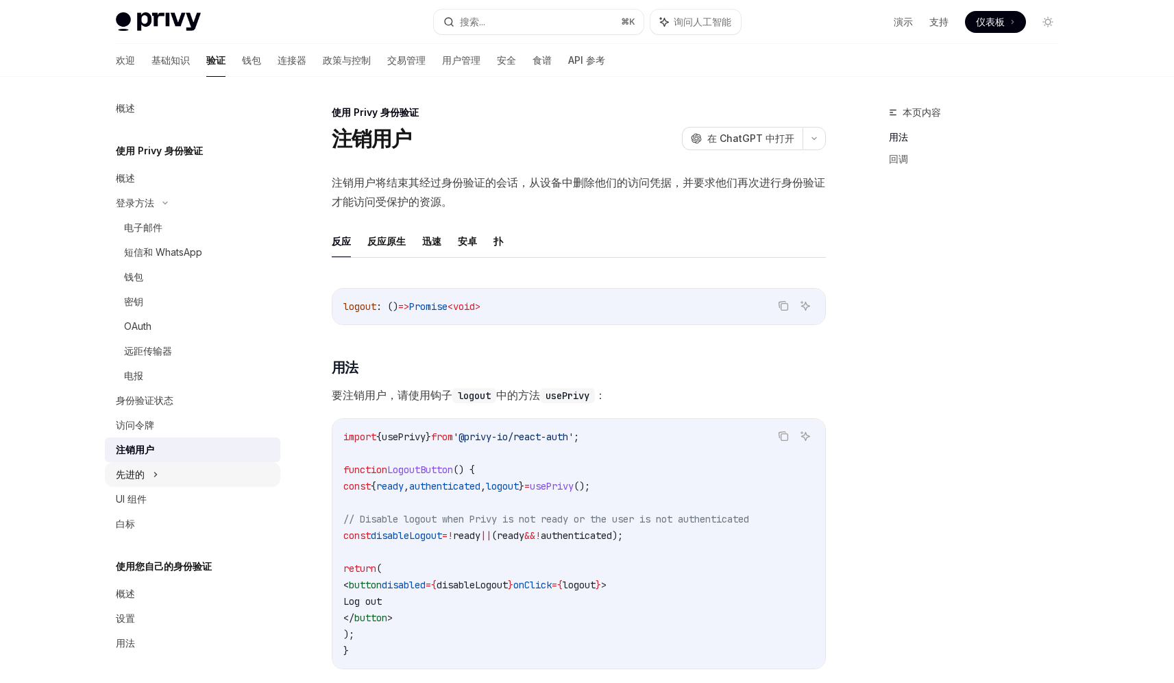
click at [184, 467] on div "先进的" at bounding box center [192, 474] width 175 height 25
click at [182, 572] on div "UI 组件" at bounding box center [194, 573] width 156 height 16
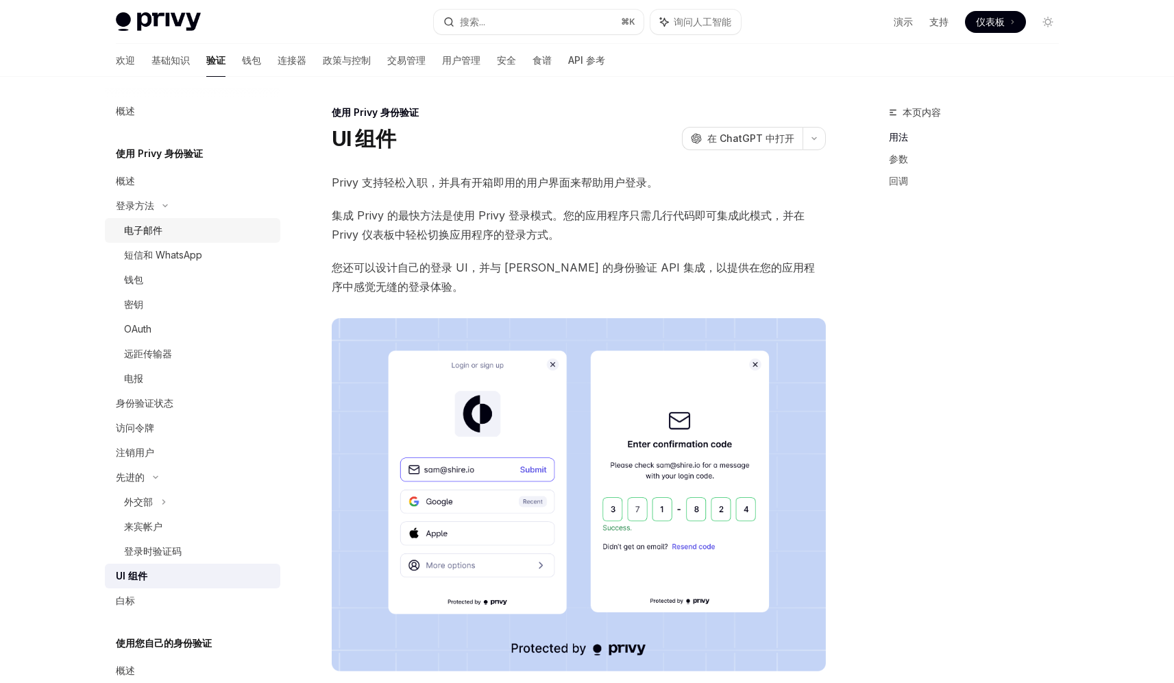
click at [211, 236] on div "电子邮件" at bounding box center [198, 230] width 148 height 16
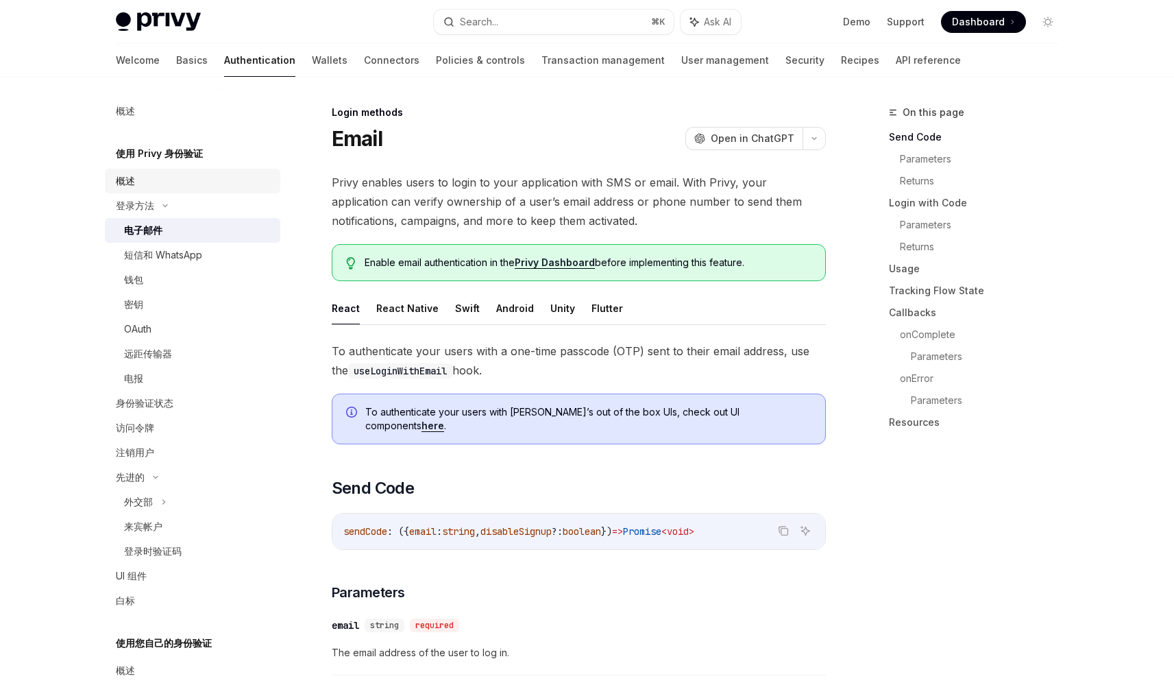
click at [216, 184] on div "概述" at bounding box center [194, 181] width 156 height 16
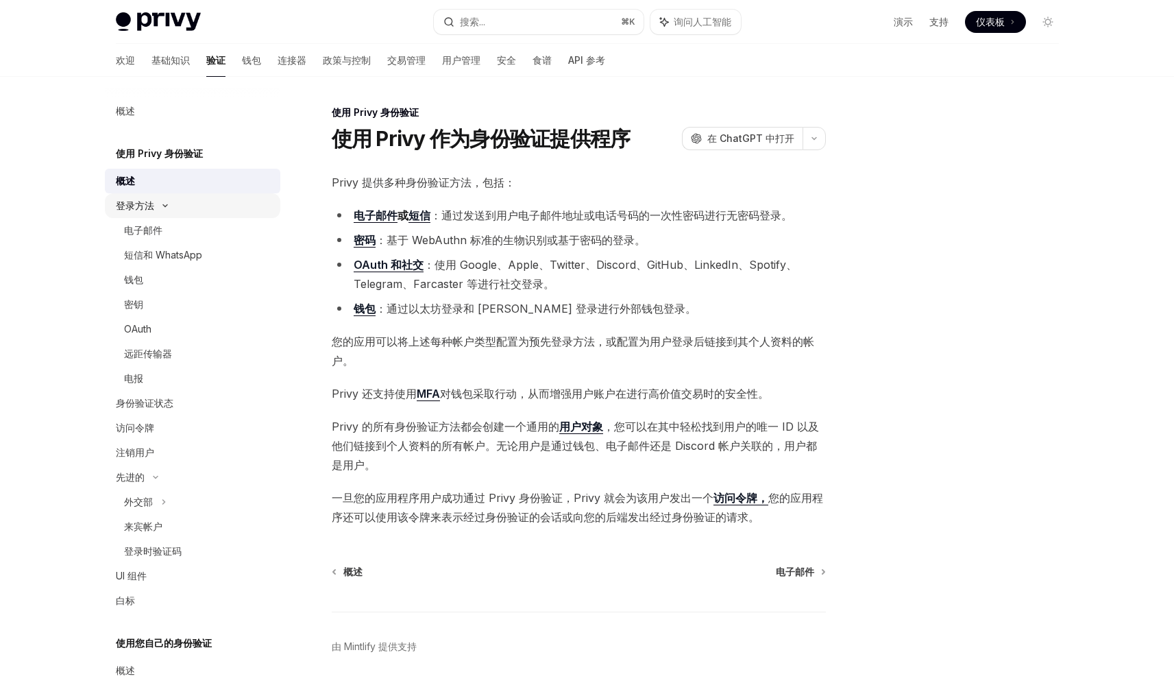
click at [209, 207] on div "登录方法" at bounding box center [192, 205] width 175 height 25
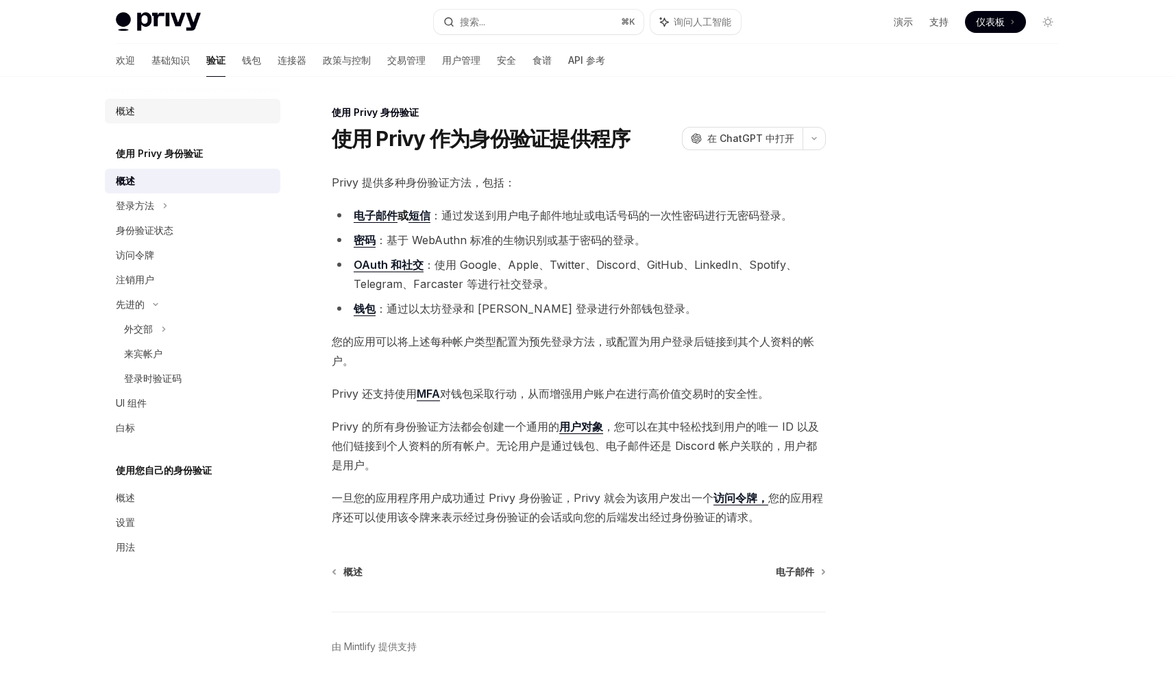
click at [182, 101] on link "概述" at bounding box center [192, 111] width 175 height 25
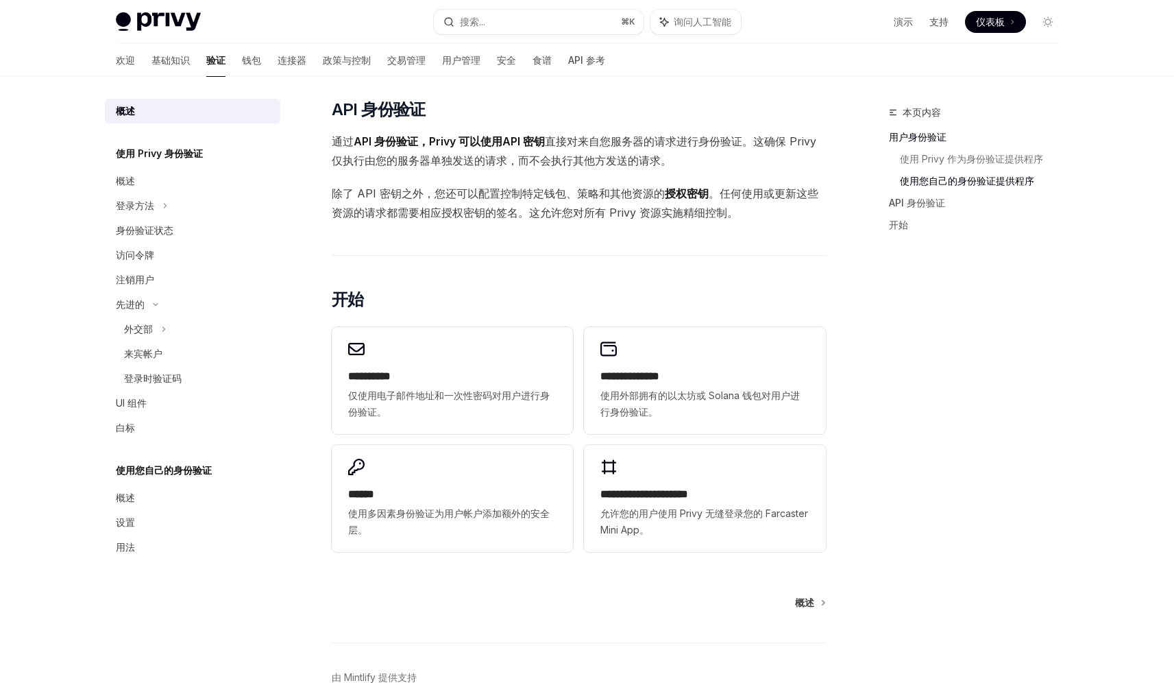
scroll to position [758, 0]
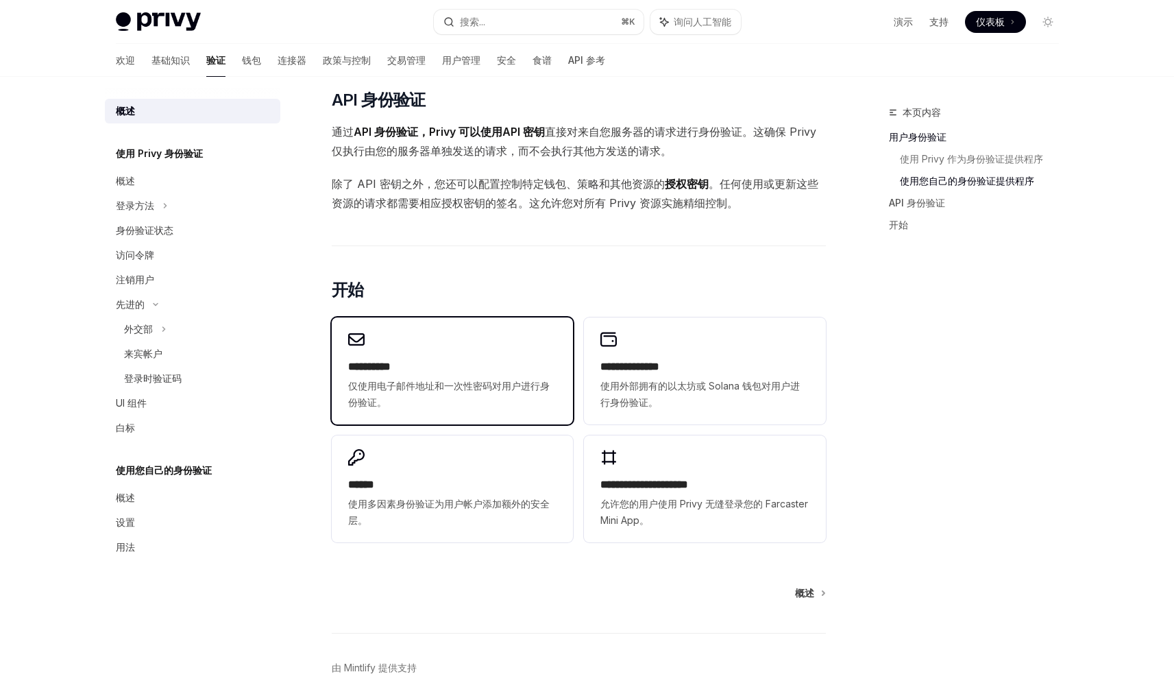
click at [476, 396] on span "仅使用电子邮件地址和一次性密码对用户进行身份验证。" at bounding box center [452, 394] width 208 height 33
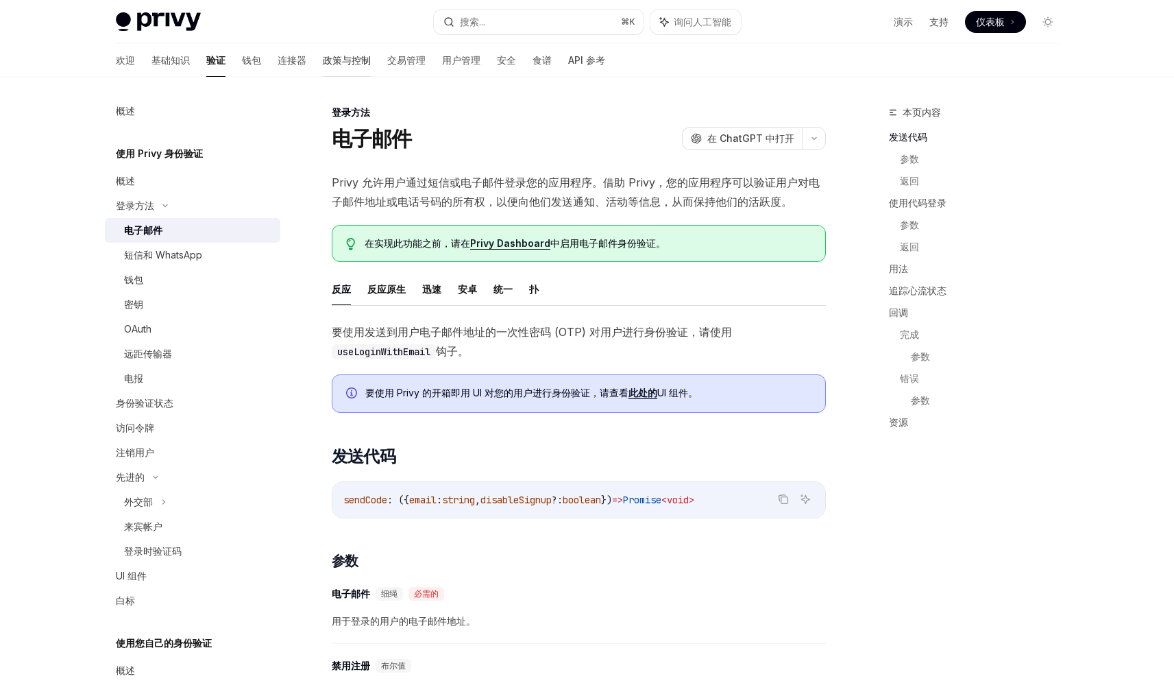
click at [330, 65] on font "政策与控制" at bounding box center [347, 60] width 48 height 12
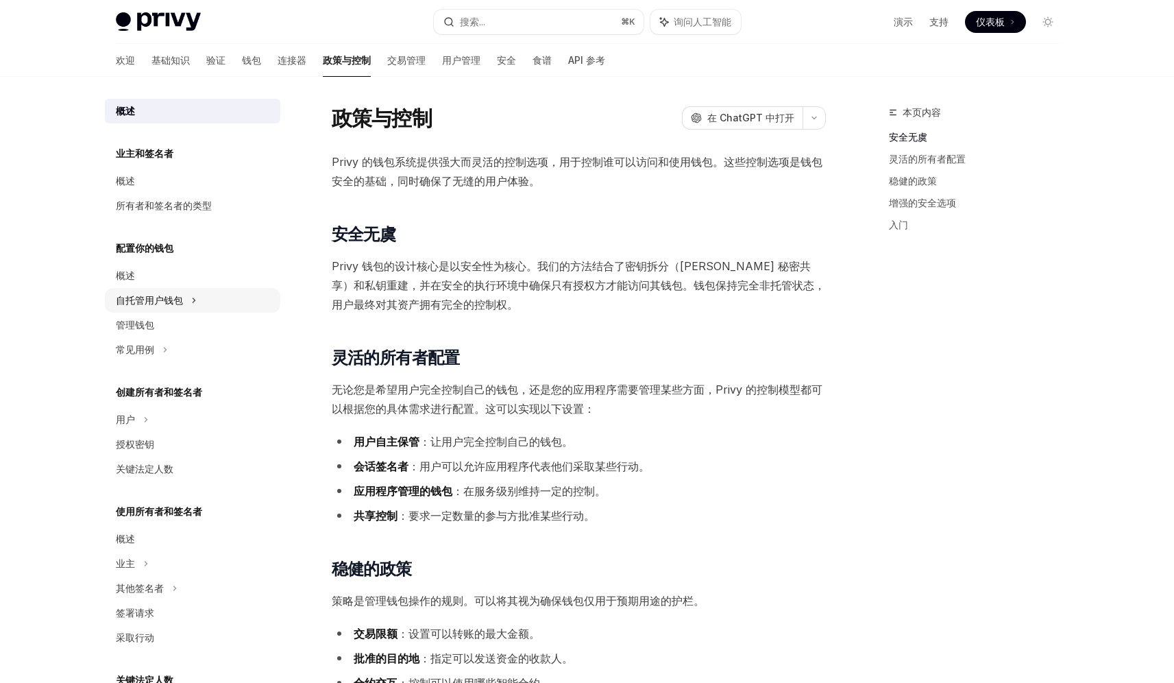
click at [225, 301] on div "自托管用户钱包" at bounding box center [192, 300] width 175 height 25
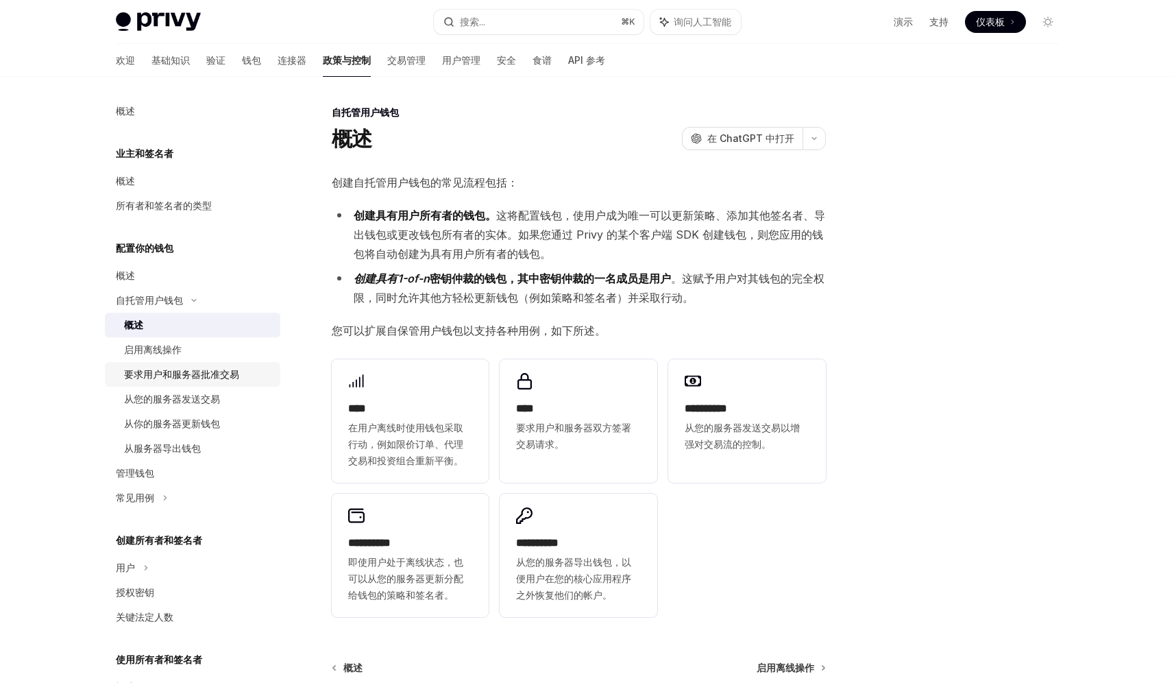
click at [207, 375] on font "要求用户和服务器批准交易" at bounding box center [181, 374] width 115 height 12
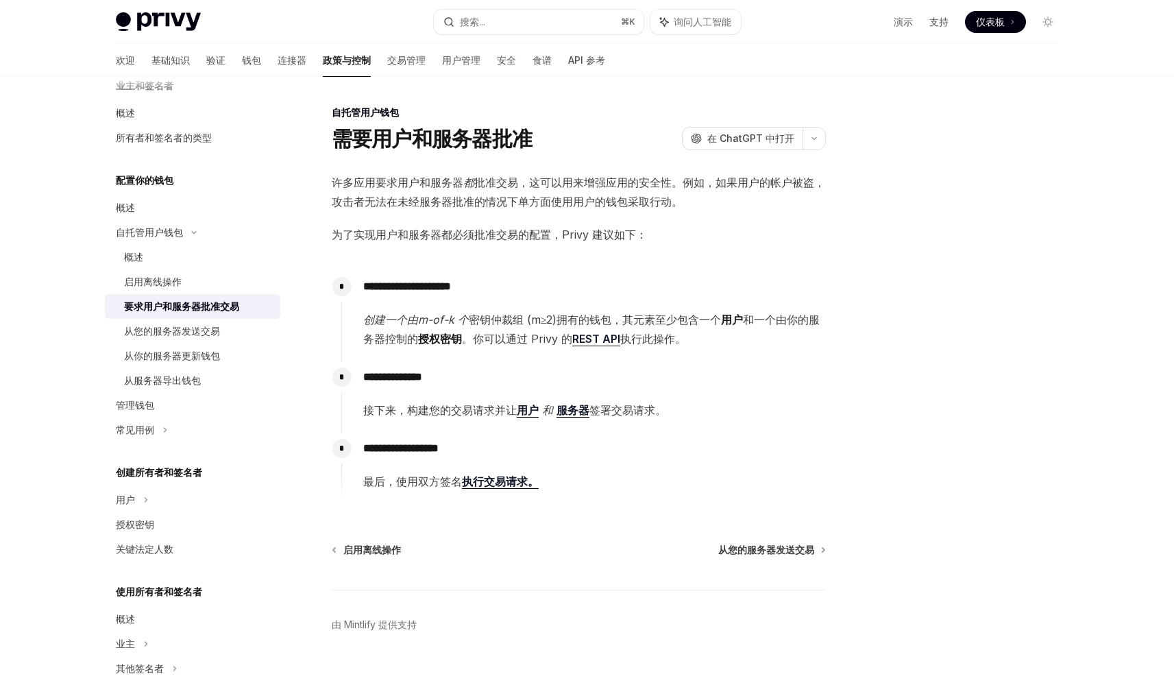
scroll to position [76, 0]
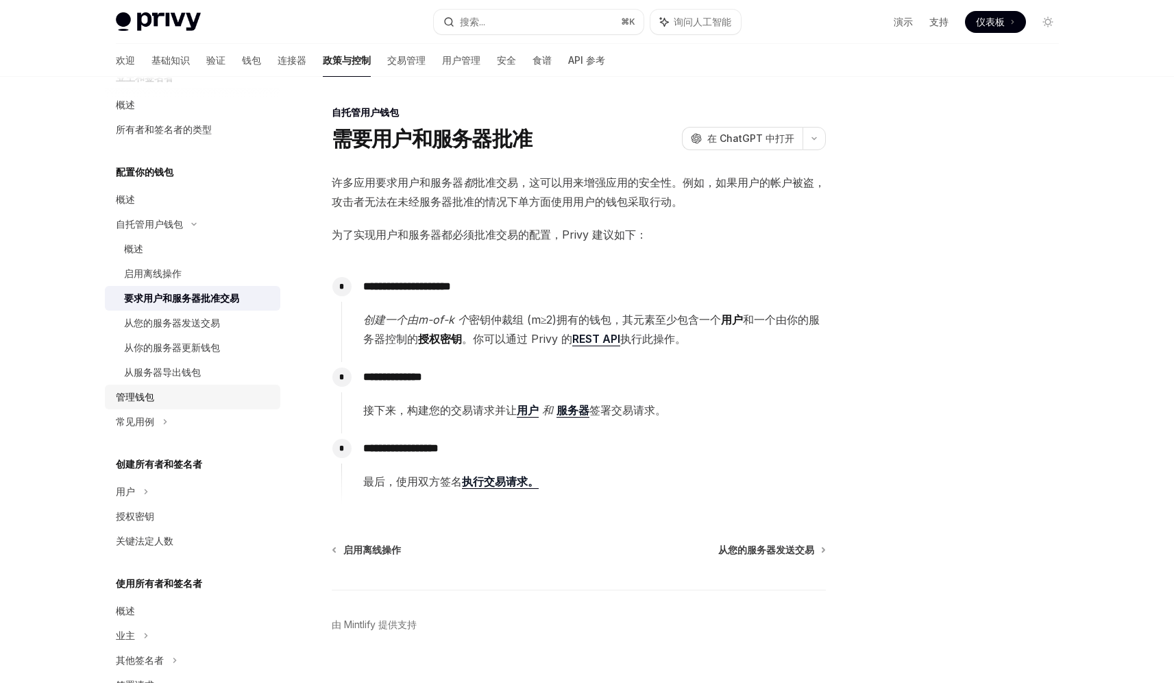
click at [212, 400] on div "管理钱包" at bounding box center [194, 397] width 156 height 16
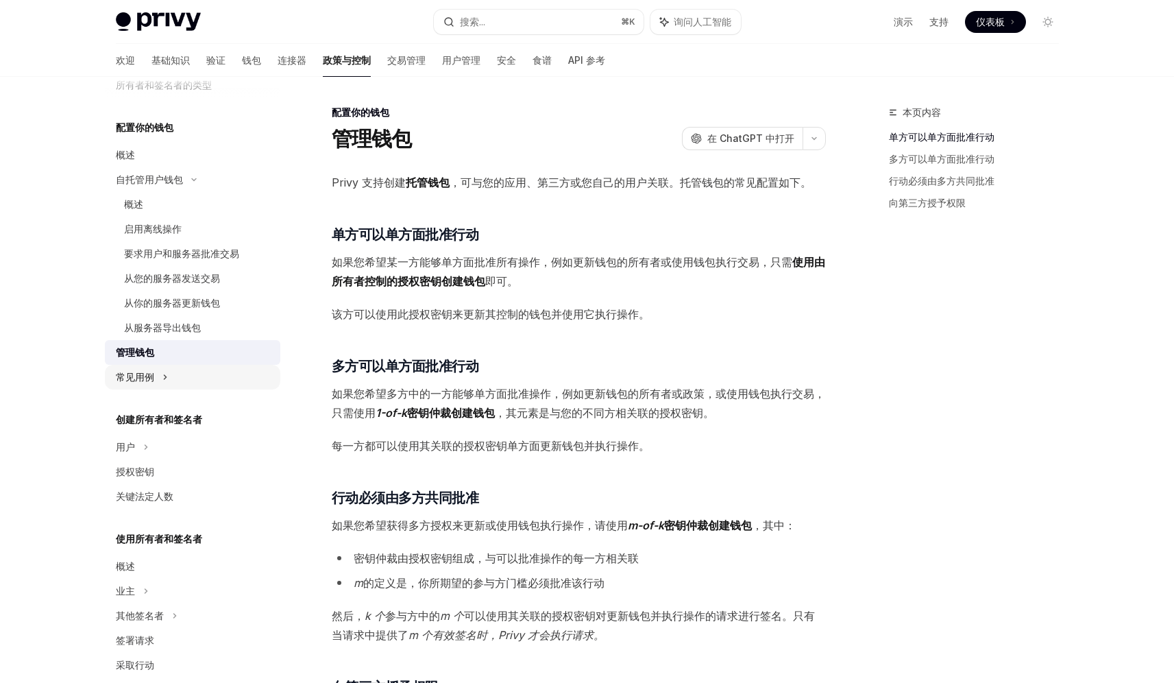
scroll to position [135, 0]
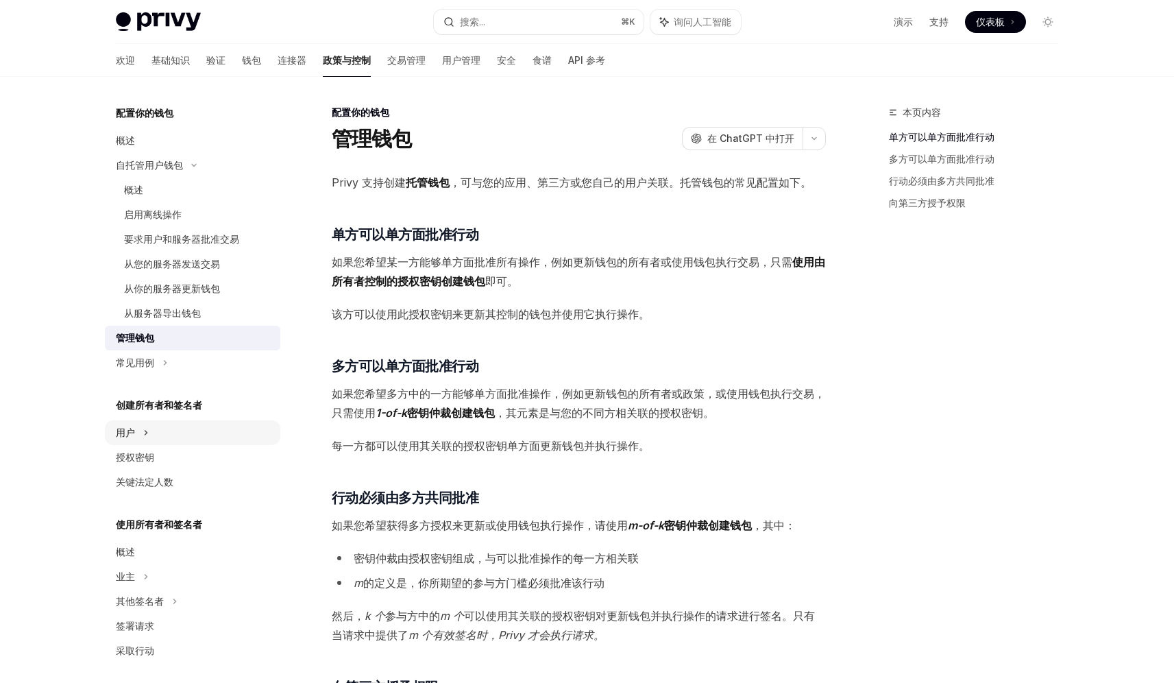
click at [208, 426] on div "用户" at bounding box center [192, 432] width 175 height 25
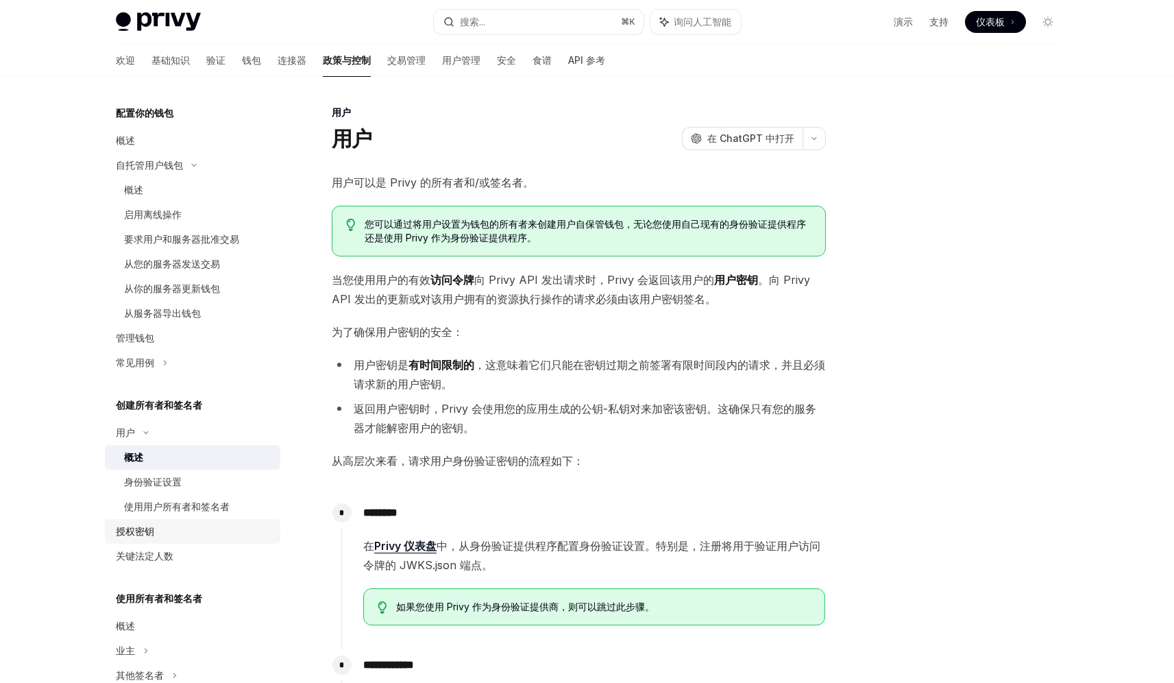
click at [189, 533] on div "授权密钥" at bounding box center [194, 531] width 156 height 16
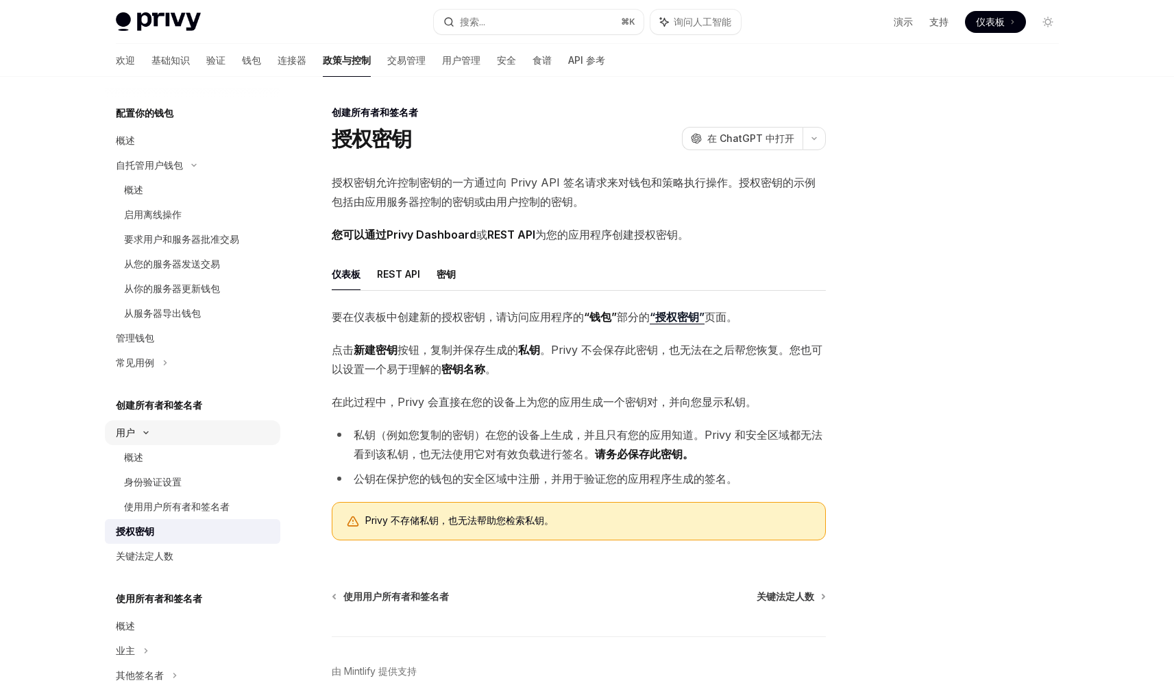
click at [197, 426] on div "用户" at bounding box center [192, 432] width 175 height 25
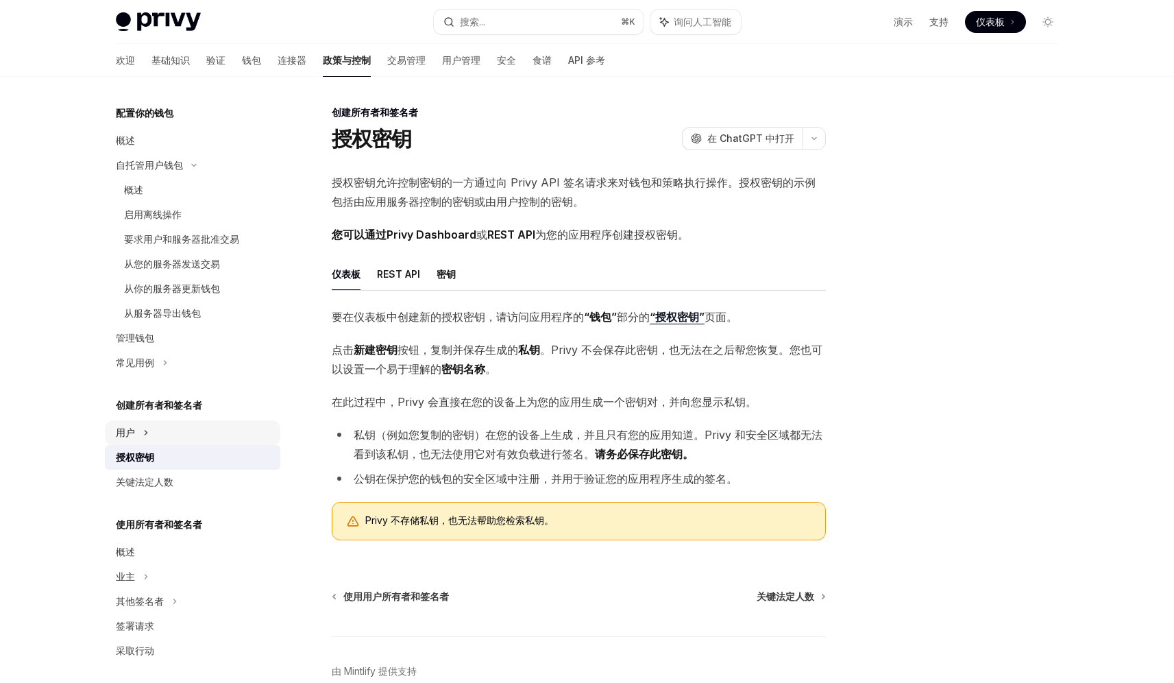
click at [197, 428] on div "用户" at bounding box center [192, 432] width 175 height 25
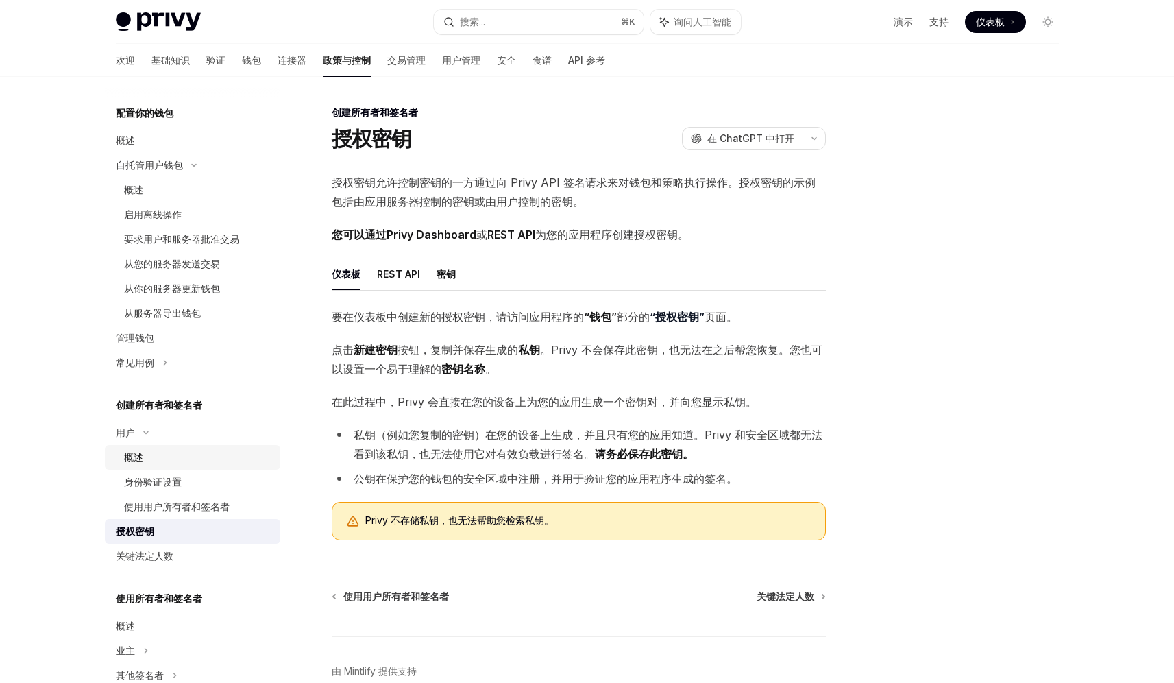
click at [189, 458] on div "概述" at bounding box center [198, 457] width 148 height 16
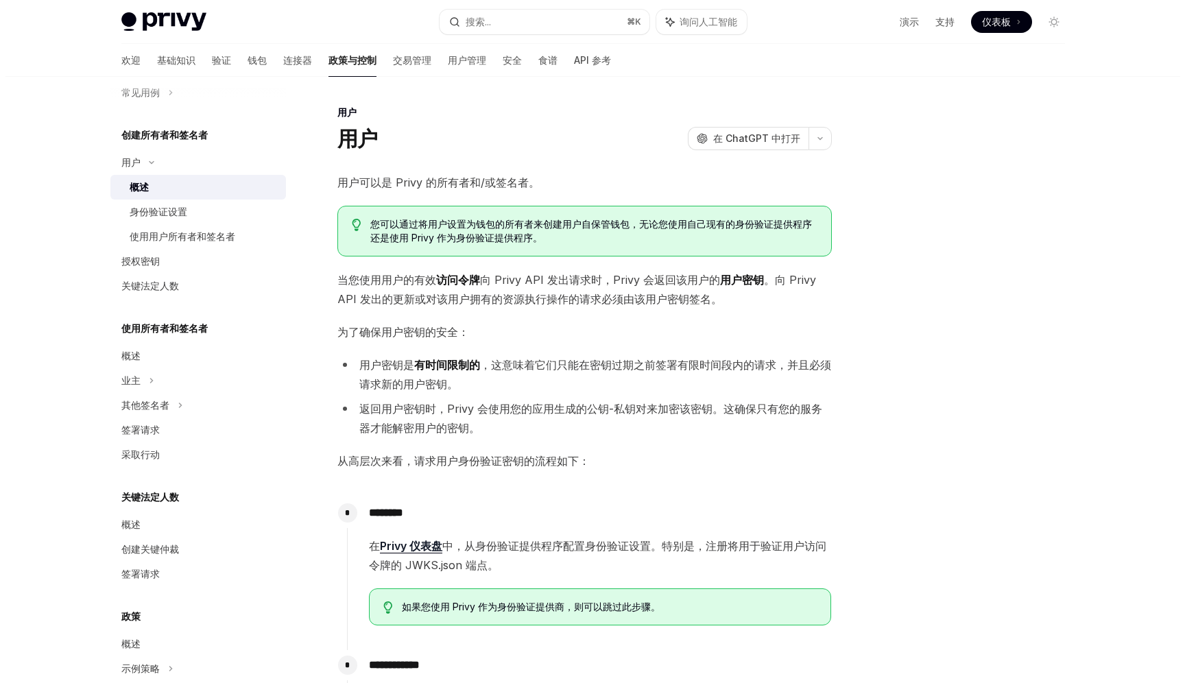
scroll to position [408, 0]
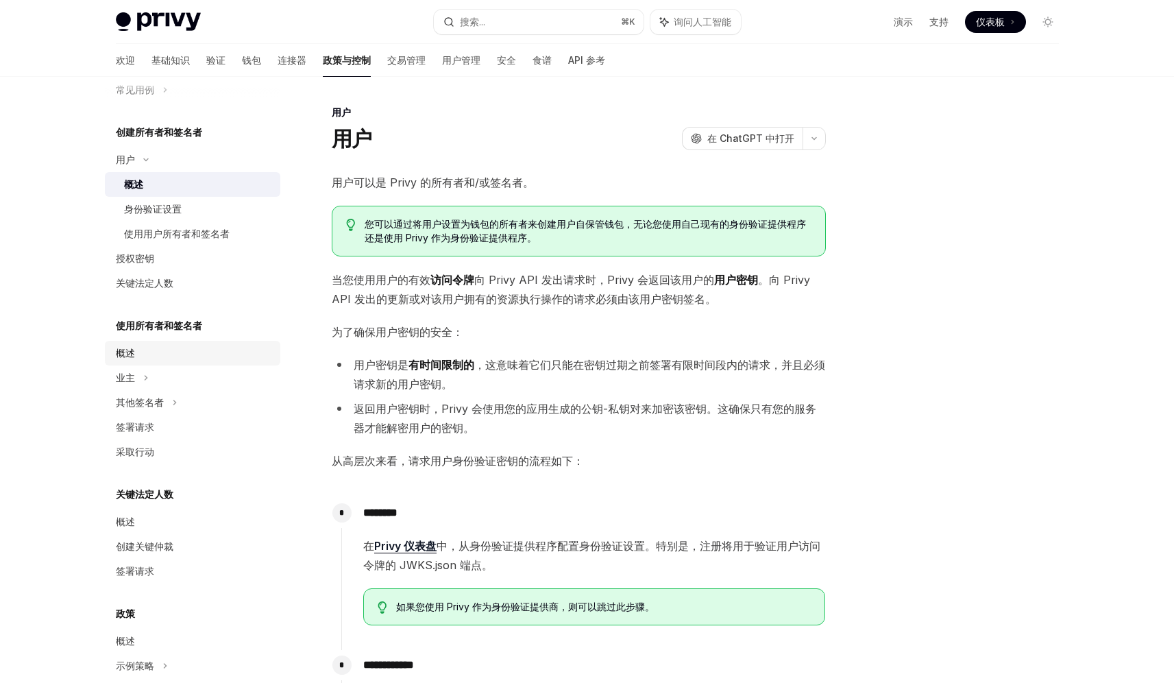
click at [208, 353] on div "概述" at bounding box center [194, 353] width 156 height 16
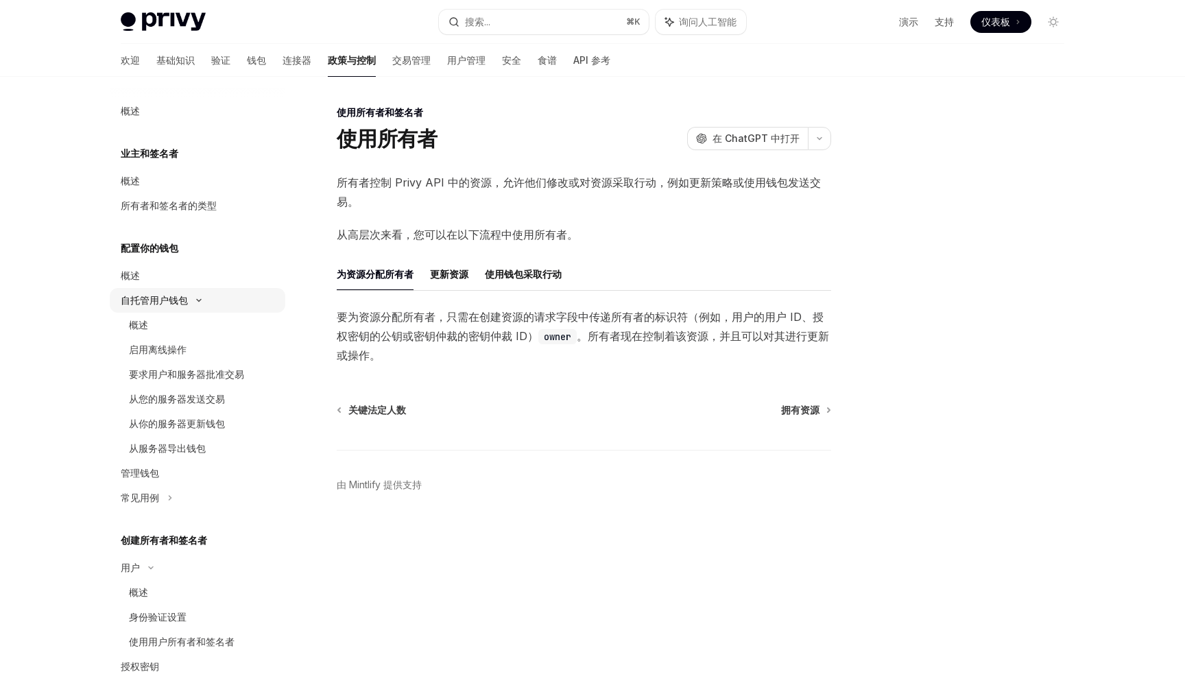
click at [201, 298] on icon at bounding box center [199, 300] width 16 height 5
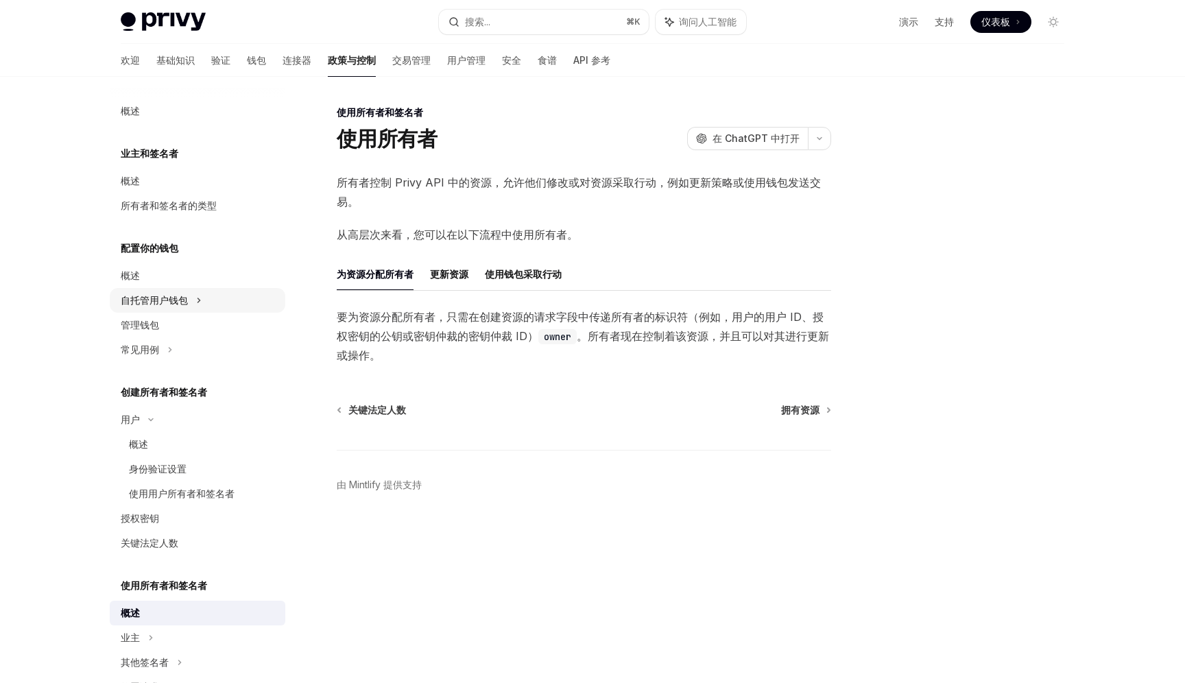
click at [243, 309] on div "自托管用户钱包" at bounding box center [197, 300] width 175 height 25
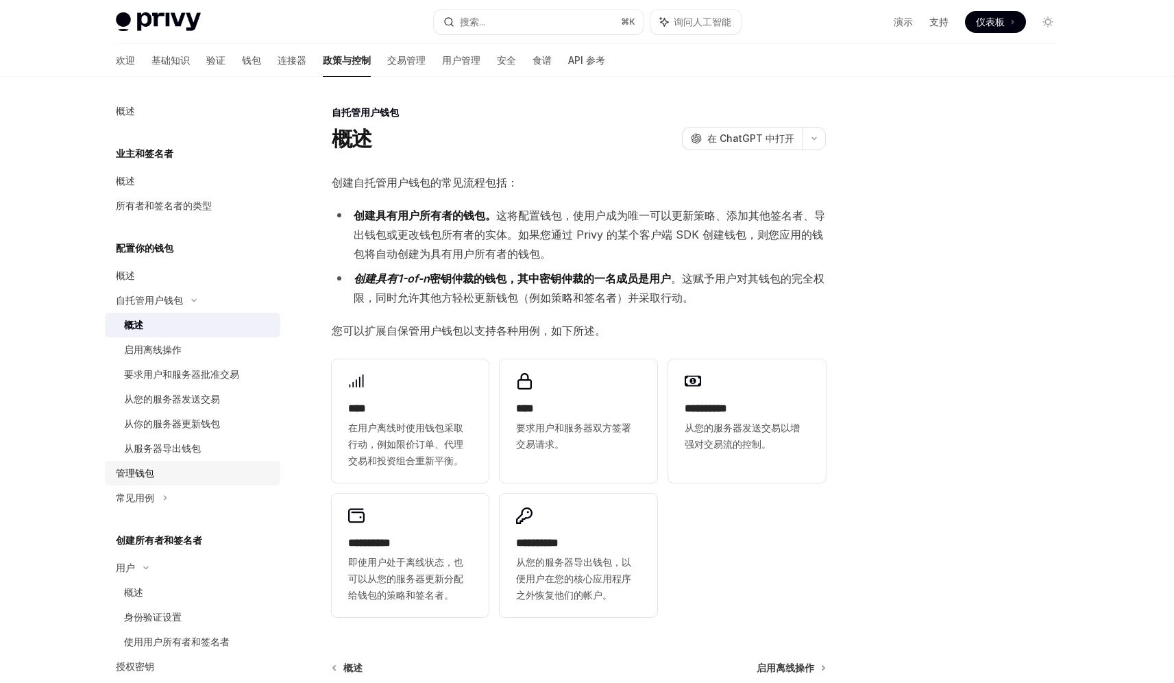
click at [197, 475] on div "管理钱包" at bounding box center [194, 473] width 156 height 16
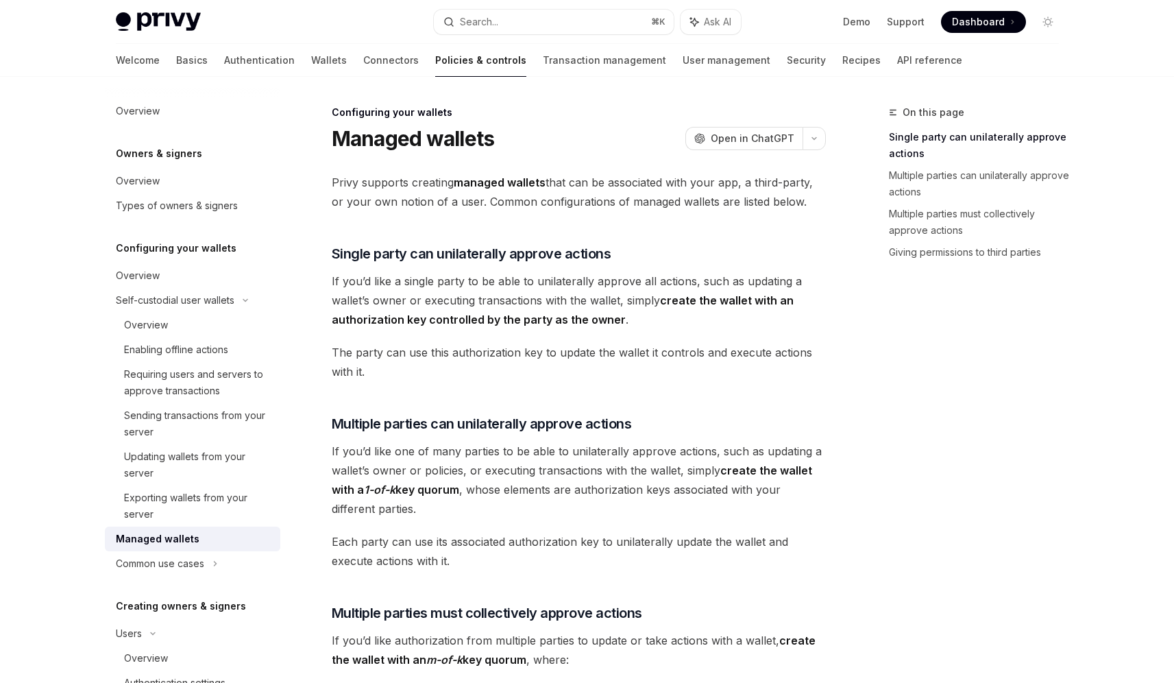
click at [604, 121] on div "Configuring your wallets Managed wallets OpenAI Open in ChatGPT" at bounding box center [579, 128] width 494 height 45
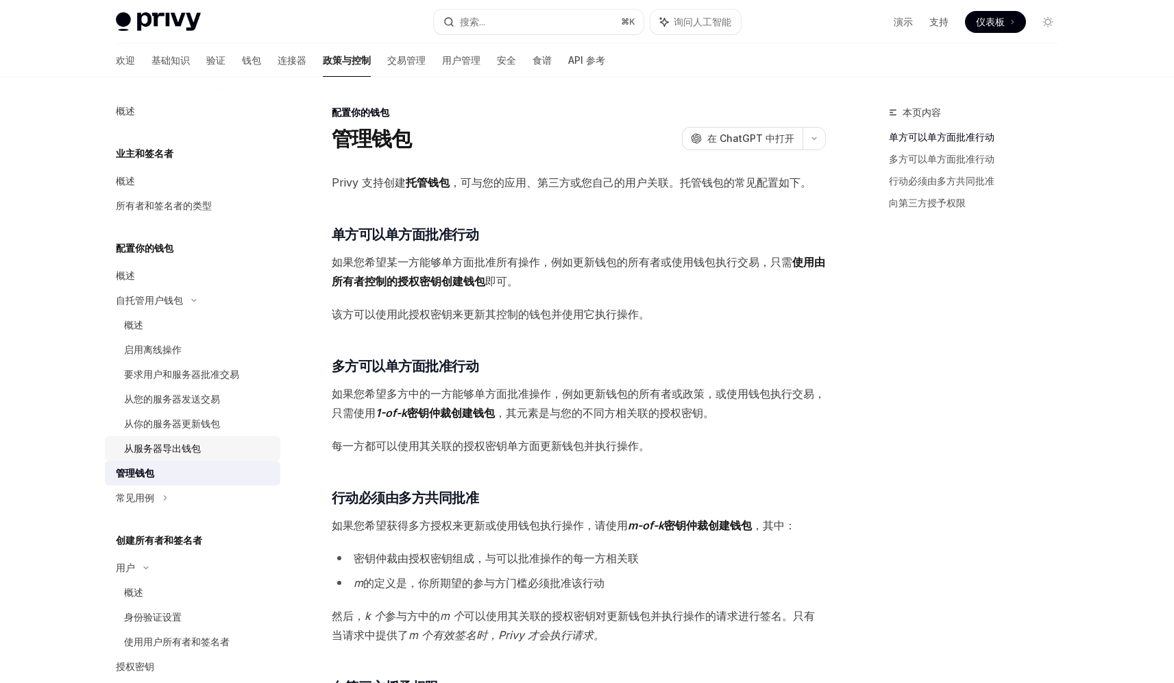
click at [201, 445] on div "从服务器导出钱包" at bounding box center [198, 448] width 148 height 16
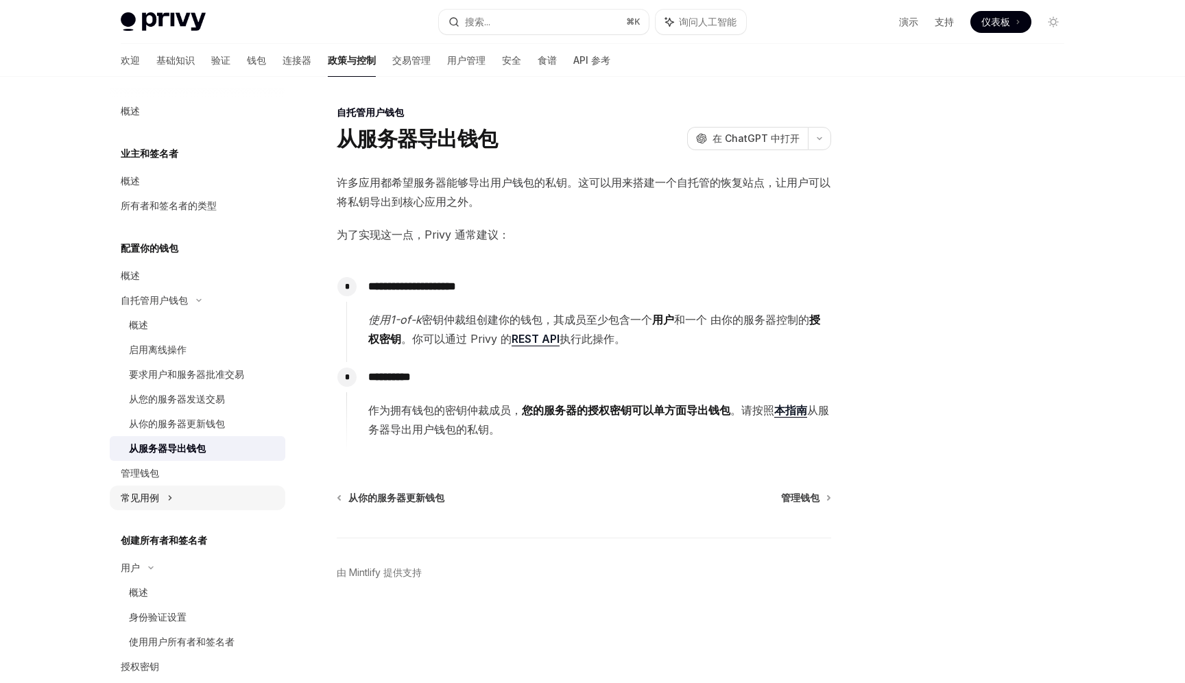
click at [190, 498] on div "常见用例" at bounding box center [197, 497] width 175 height 25
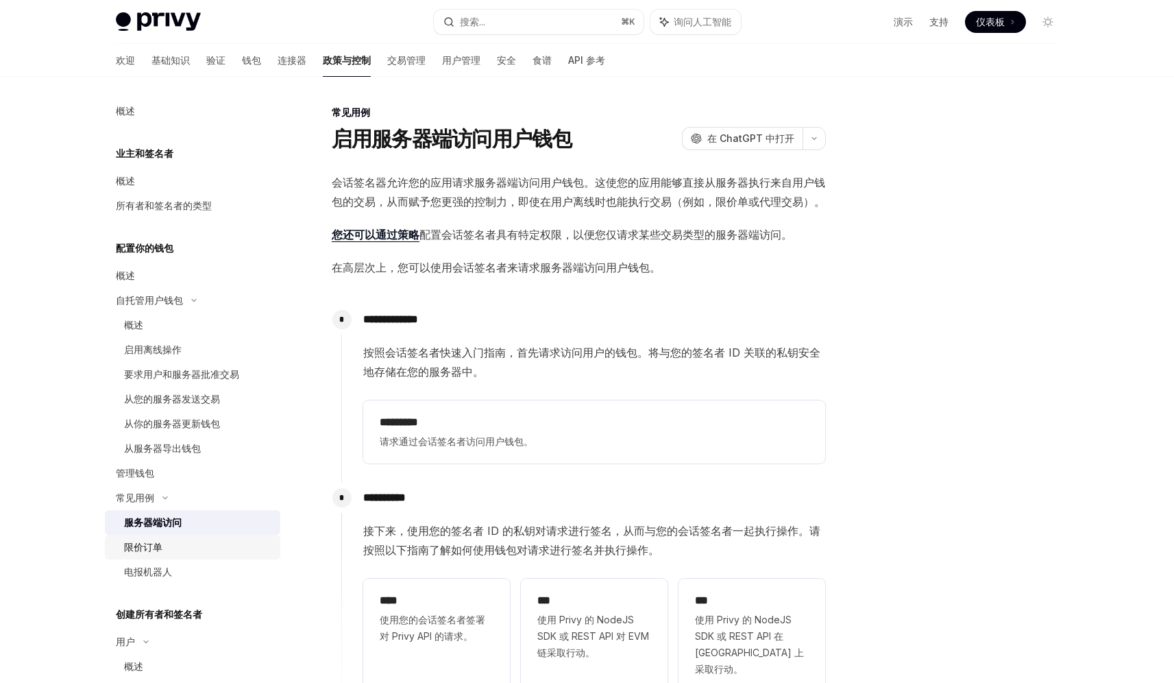
click at [188, 553] on div "限价订单" at bounding box center [198, 547] width 148 height 16
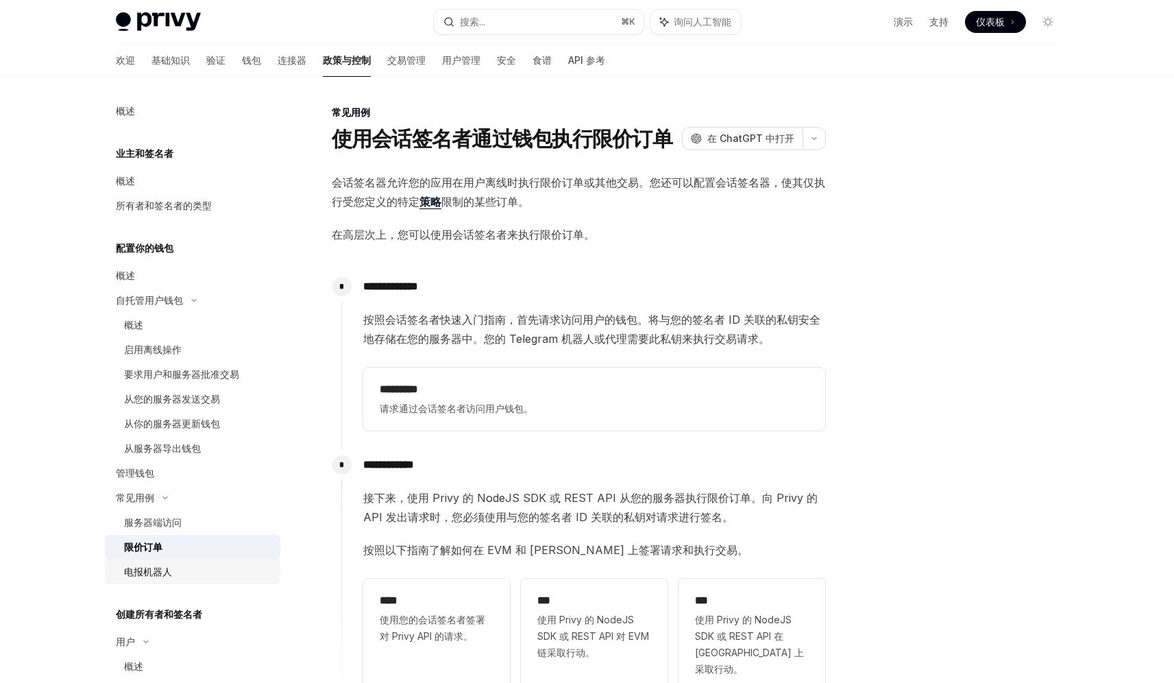
click at [182, 570] on div "电报机器人" at bounding box center [198, 571] width 148 height 16
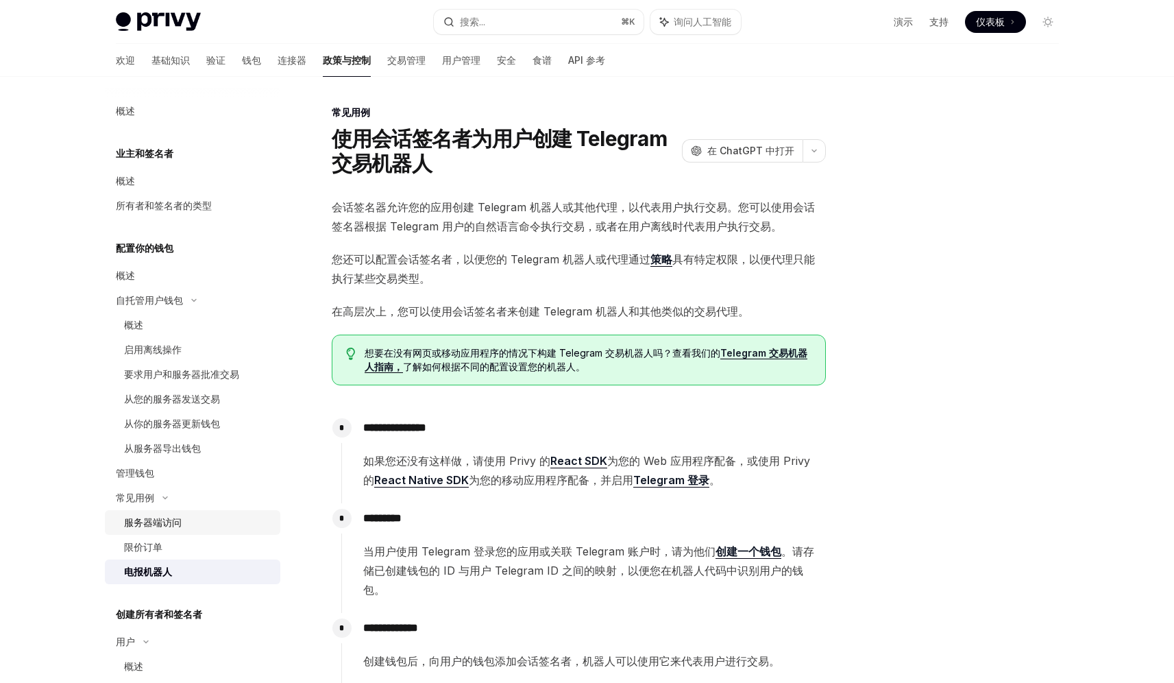
click at [202, 523] on div "服务器端访问" at bounding box center [198, 522] width 148 height 16
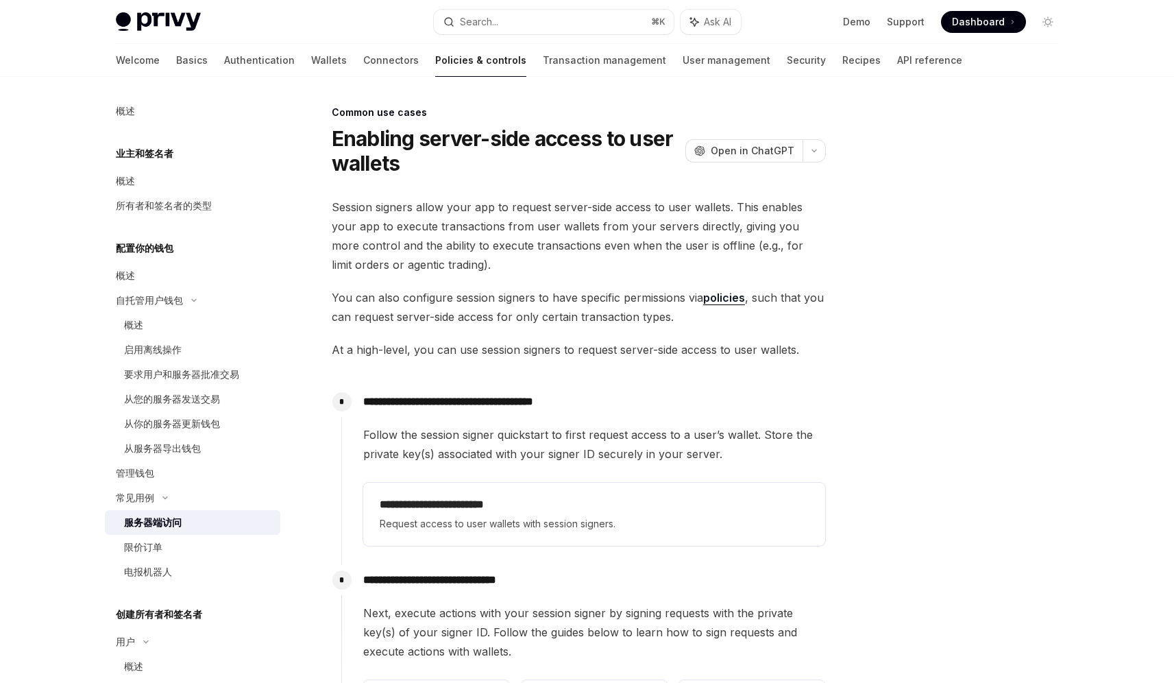
click at [193, 530] on div "服务器端访问" at bounding box center [198, 522] width 148 height 16
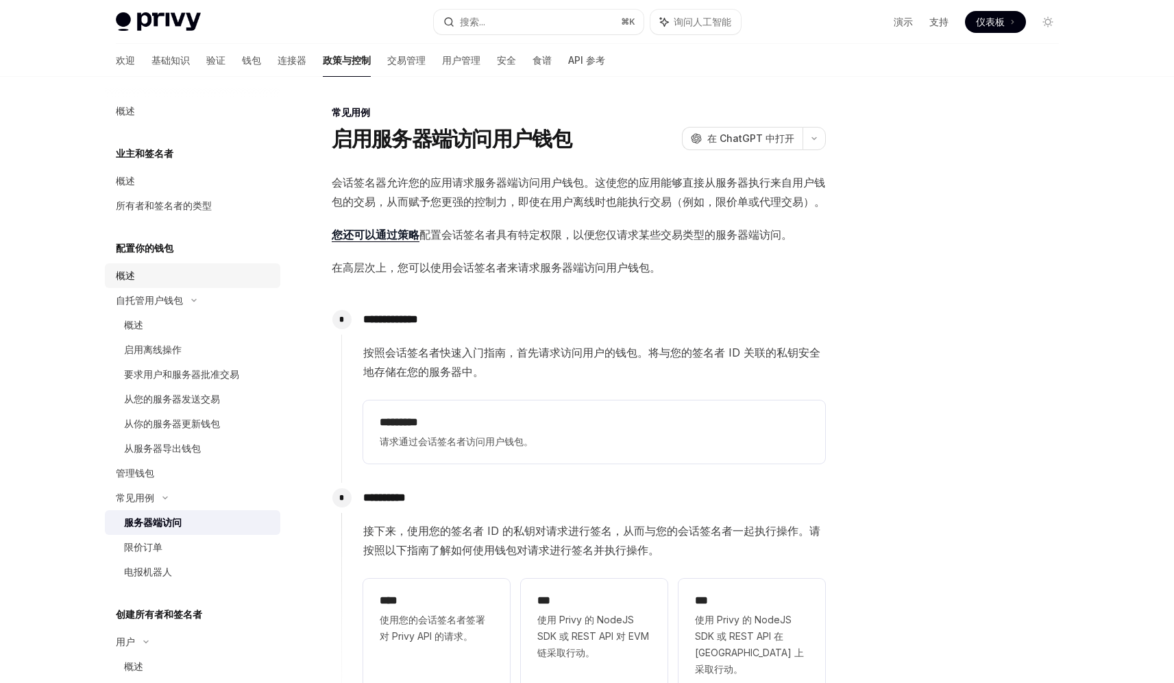
click at [195, 276] on div "概述" at bounding box center [194, 275] width 156 height 16
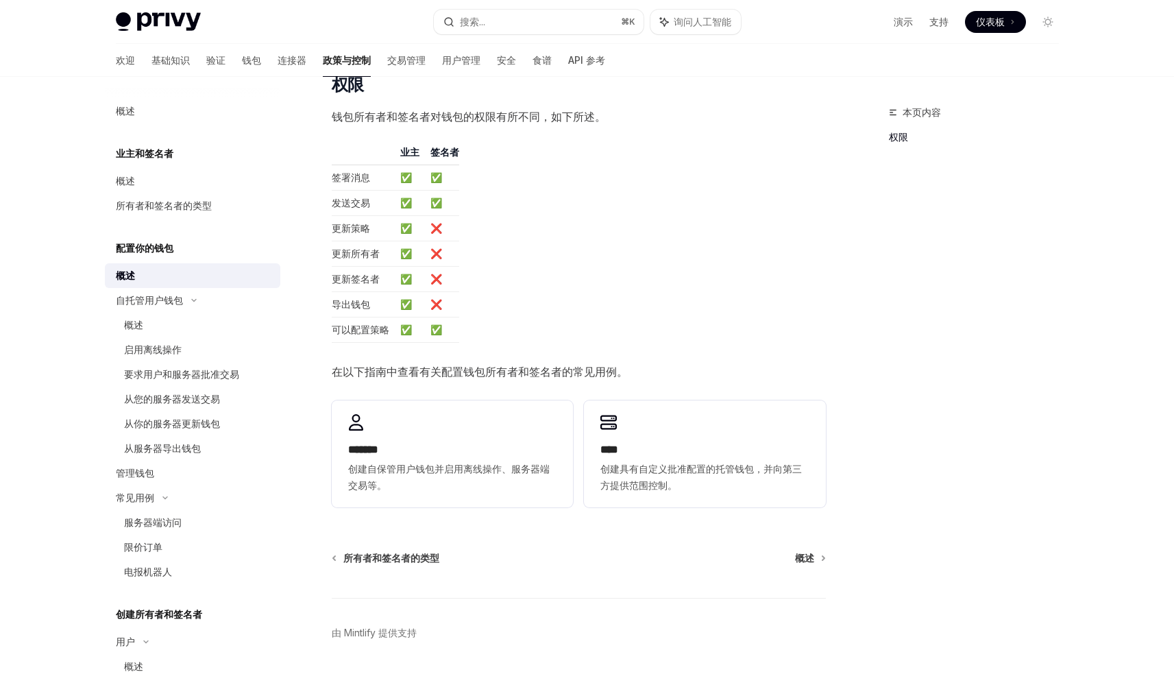
scroll to position [163, 0]
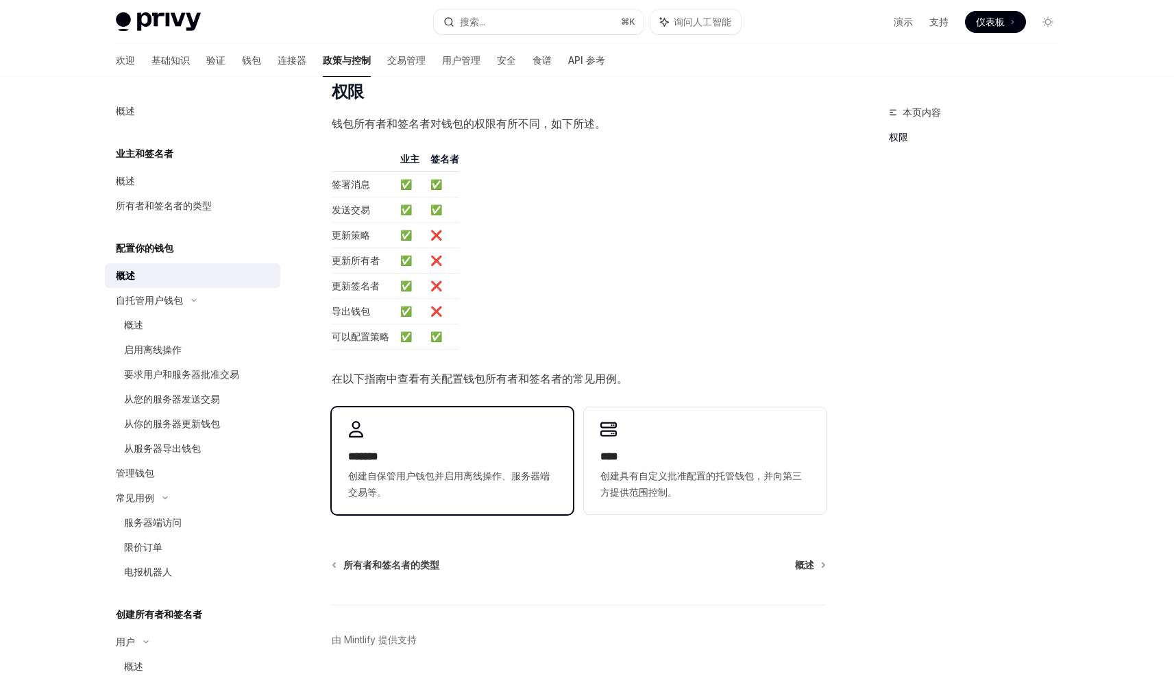
click at [520, 424] on div "******* 创建自保管用户钱包并启用离线操作、服务器端交易等。" at bounding box center [452, 460] width 241 height 107
type textarea "*"
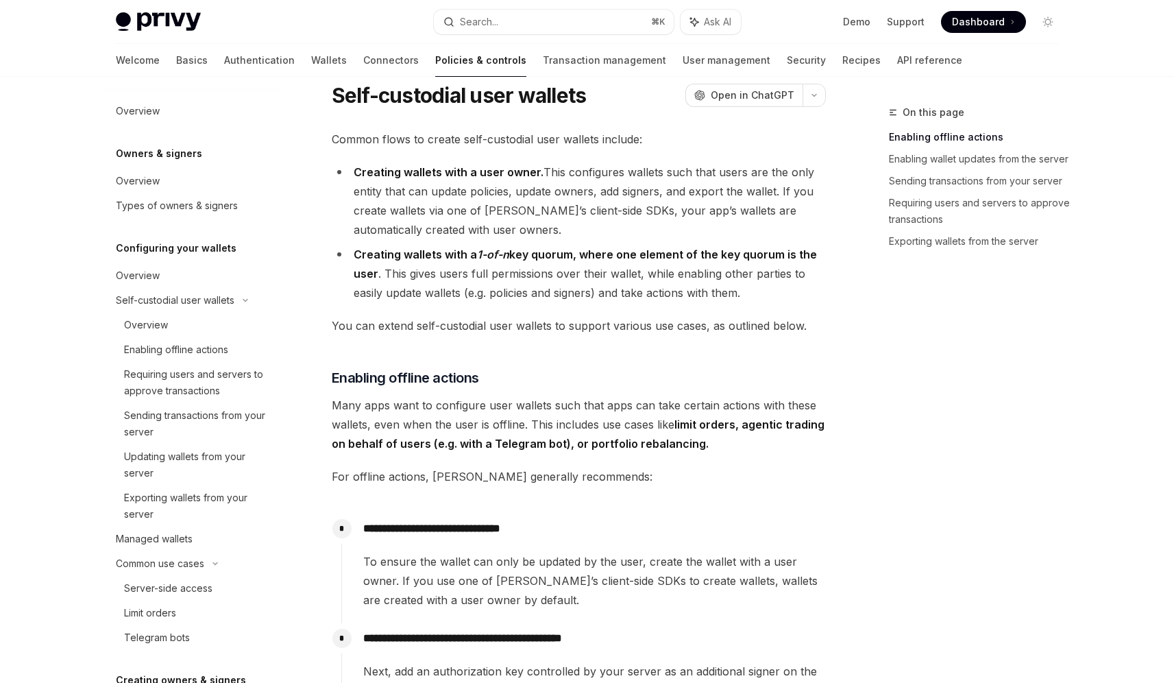
scroll to position [3, 0]
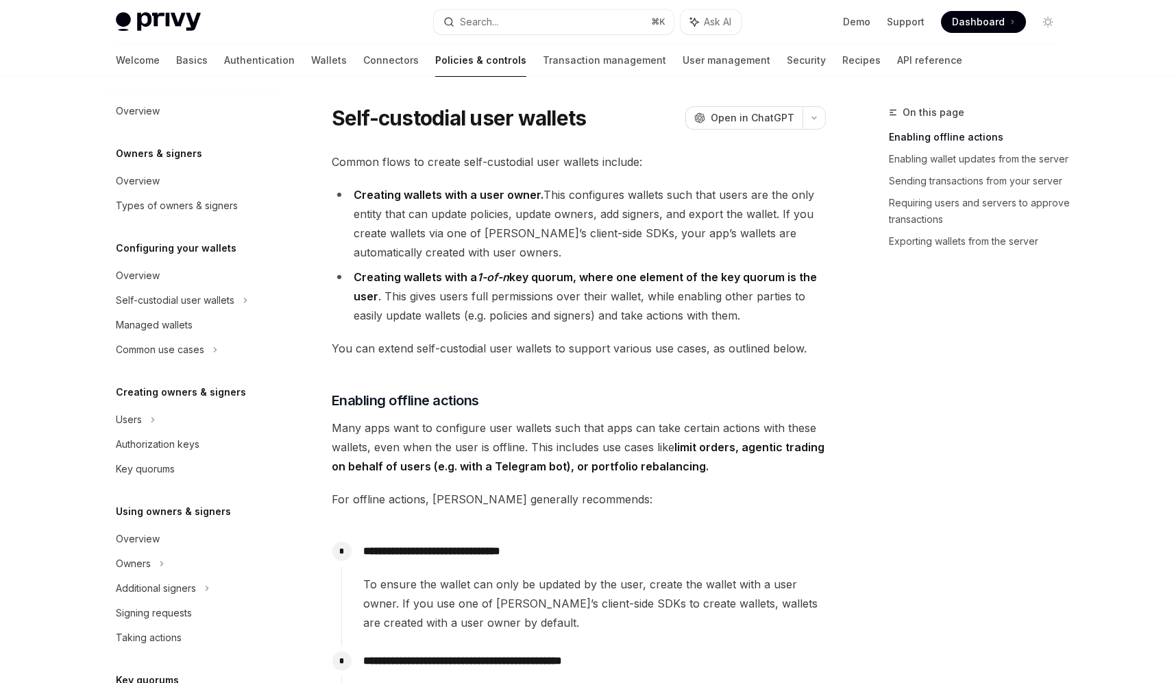
scroll to position [3, 0]
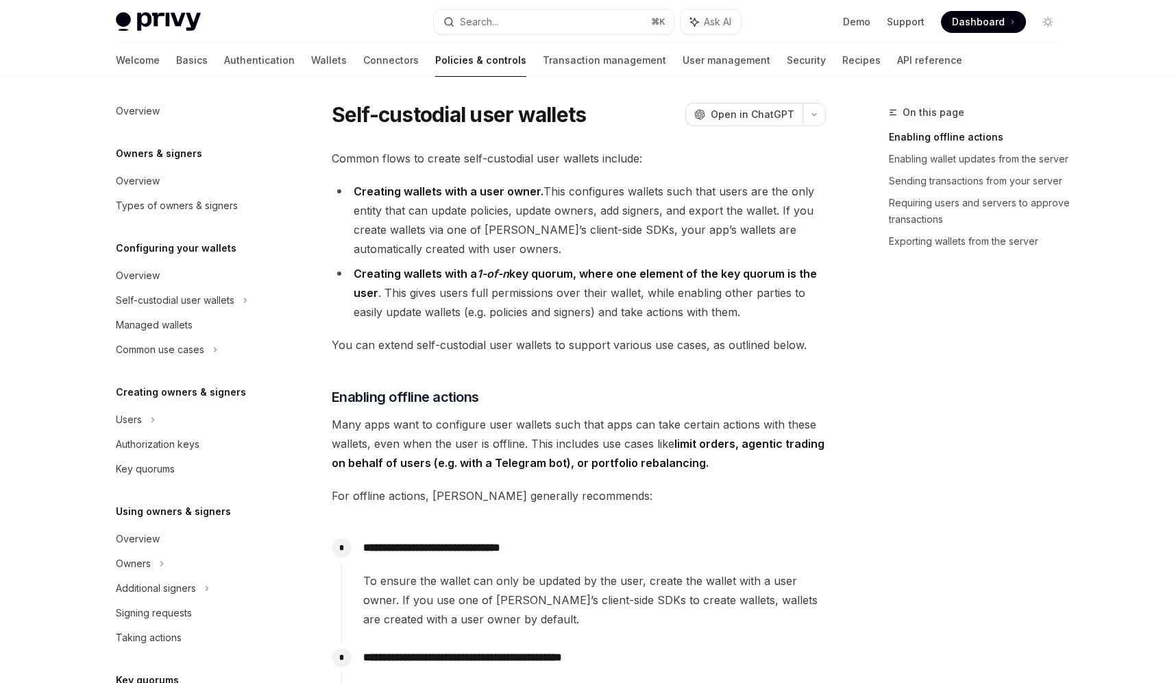
click at [616, 149] on span "Common flows to create self-custodial user wallets include:" at bounding box center [579, 158] width 494 height 19
